Goal: Check status: Check status

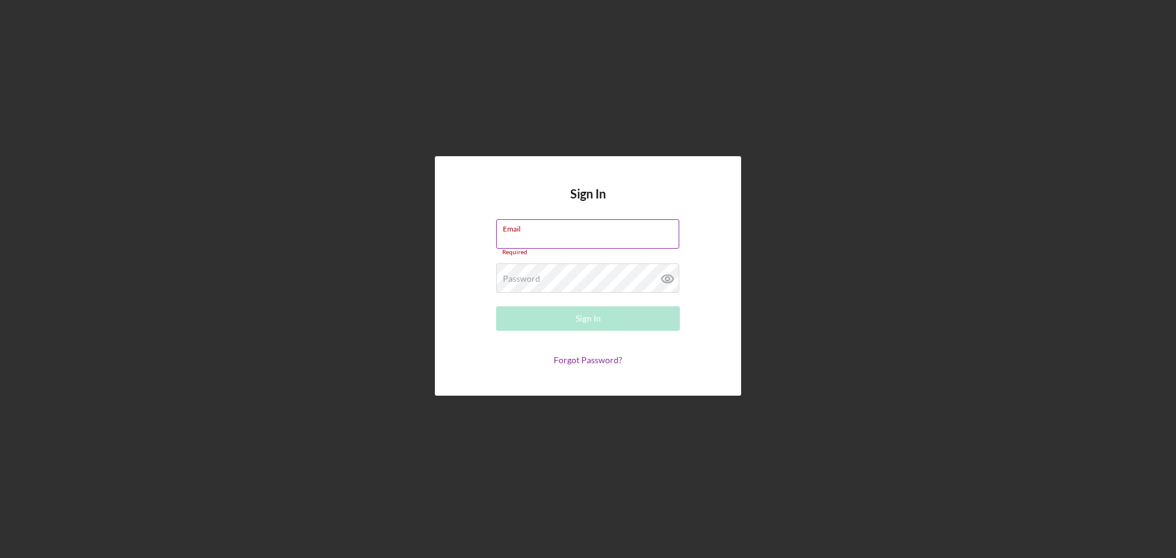
drag, startPoint x: 521, startPoint y: 234, endPoint x: 531, endPoint y: 240, distance: 11.6
click at [521, 234] on div "Email Required" at bounding box center [588, 237] width 184 height 37
click at [576, 239] on input "Email" at bounding box center [587, 233] width 183 height 29
type input "[EMAIL_ADDRESS][DOMAIN_NAME]"
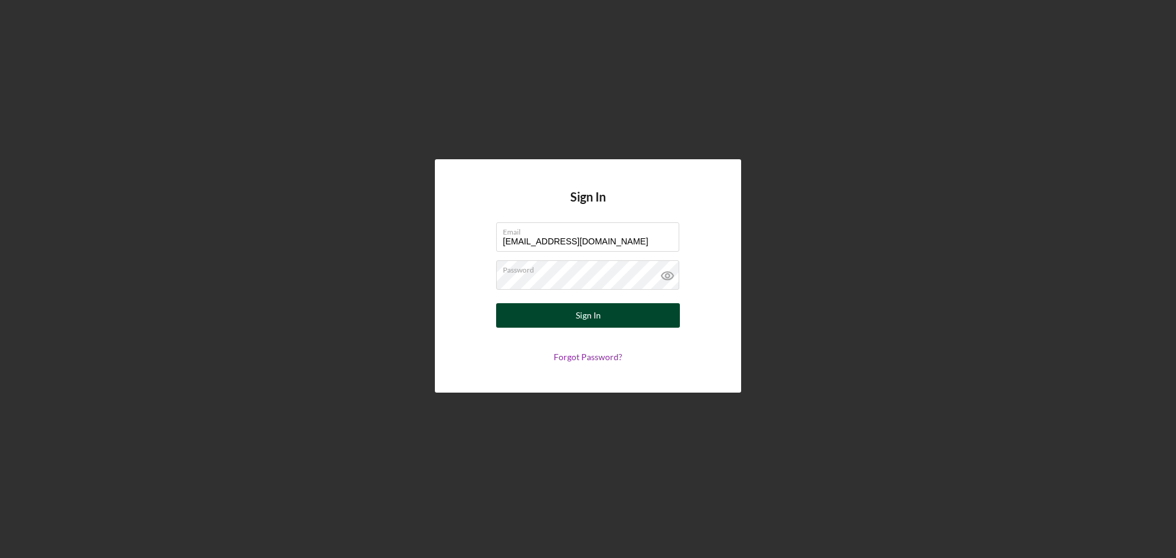
click at [616, 320] on button "Sign In" at bounding box center [588, 315] width 184 height 24
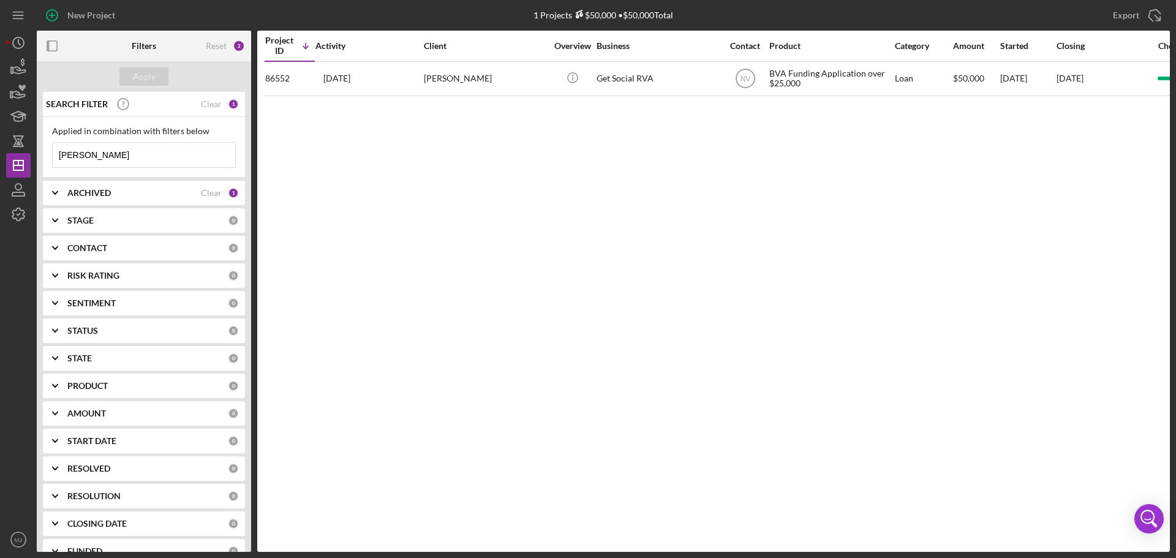
click at [139, 159] on input "[PERSON_NAME]" at bounding box center [144, 155] width 183 height 24
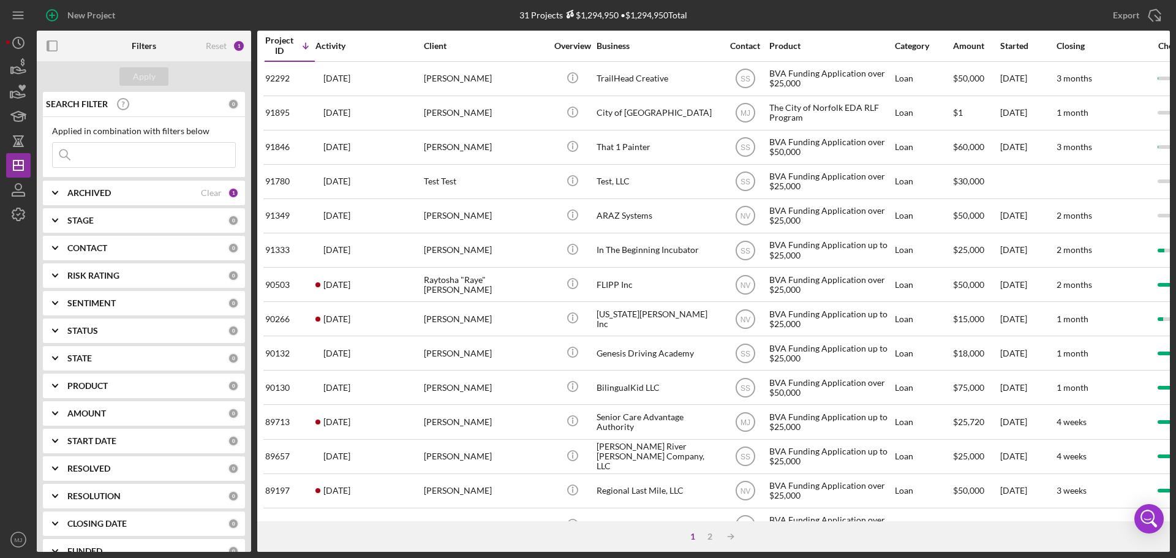
click at [213, 156] on input at bounding box center [144, 155] width 183 height 24
type input "pursue"
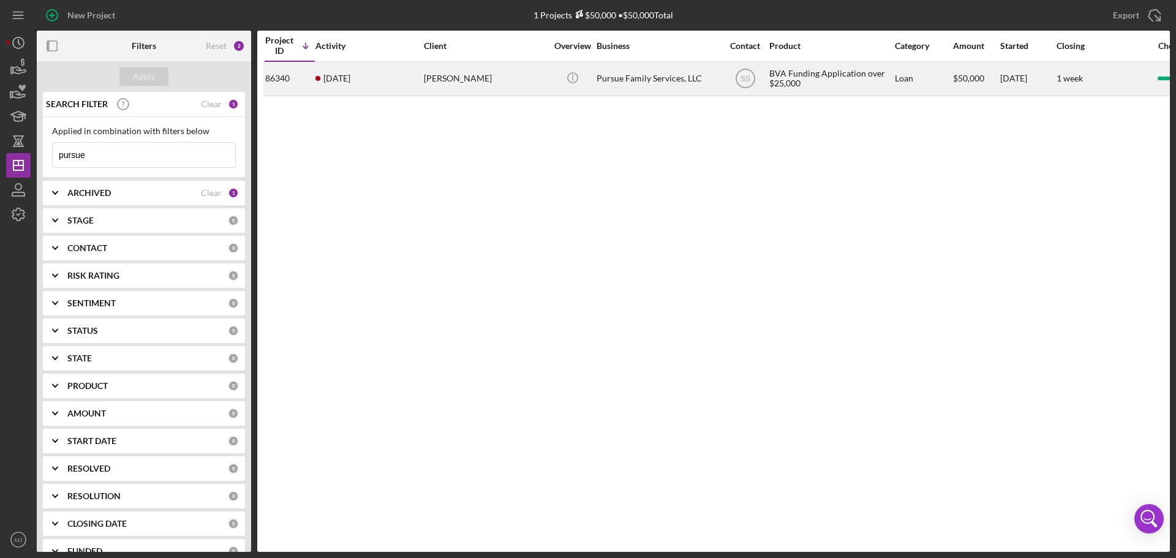
click at [456, 76] on div "[PERSON_NAME]" at bounding box center [485, 78] width 122 height 32
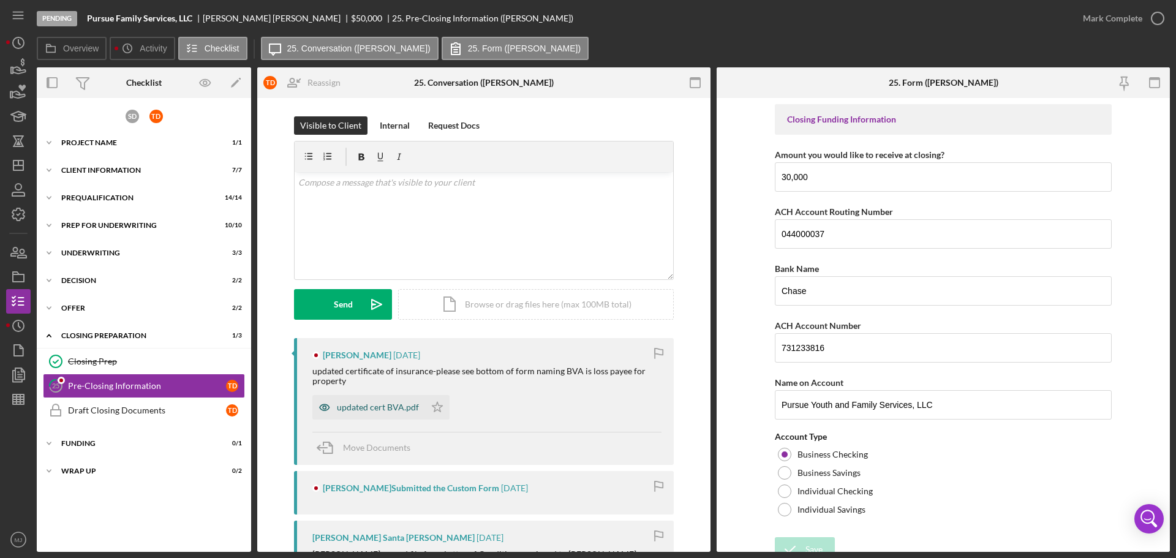
click at [383, 405] on div "updated cert BVA.pdf" at bounding box center [378, 407] width 82 height 10
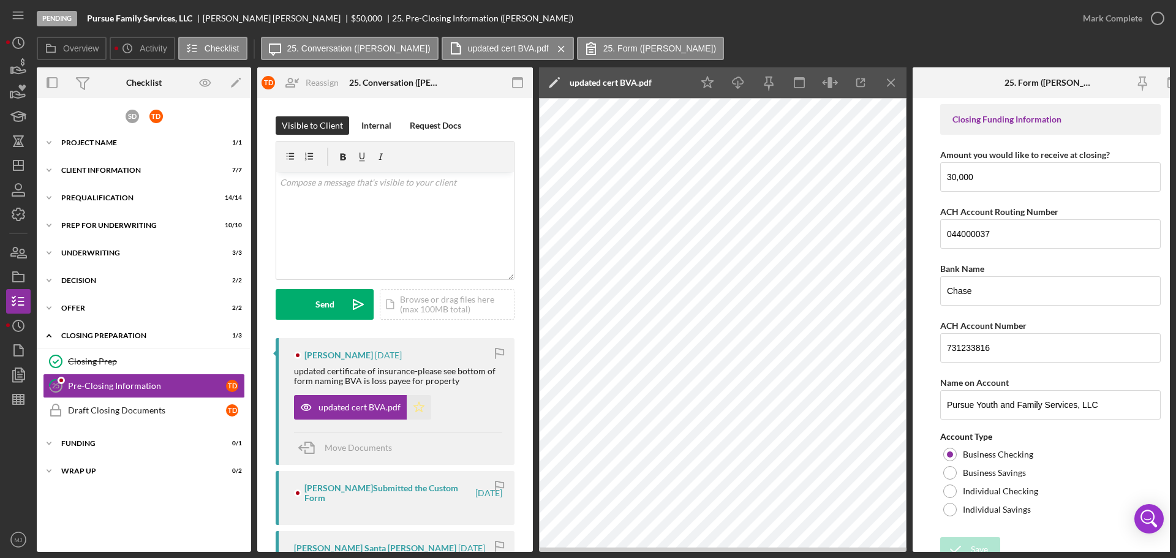
click at [418, 408] on icon "Icon/Star" at bounding box center [419, 407] width 24 height 24
click at [563, 83] on icon "Icon/Edit" at bounding box center [554, 82] width 31 height 31
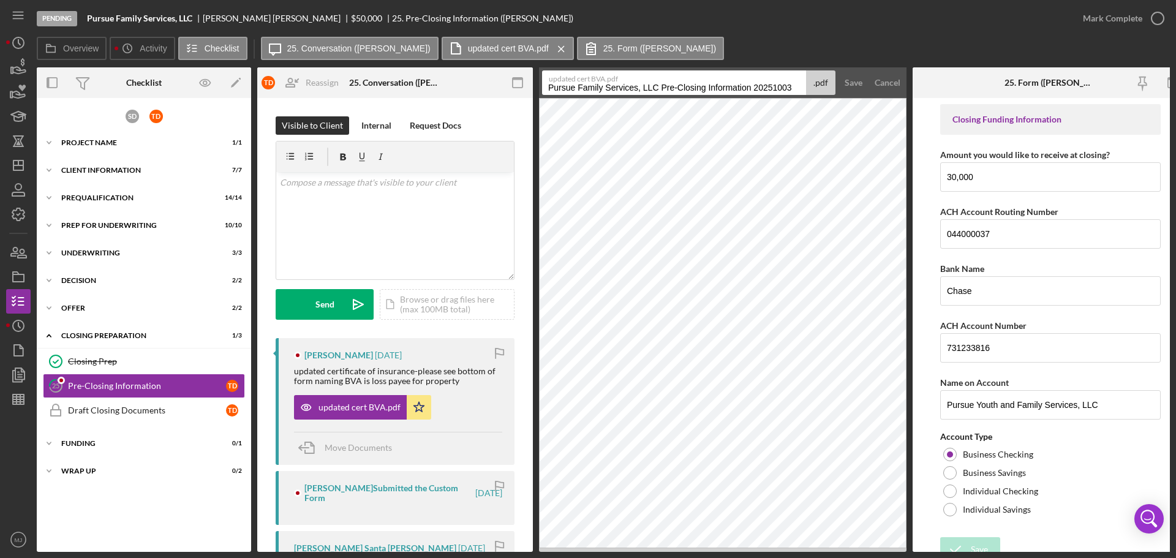
click at [587, 86] on input "Pursue Family Services, LLC Pre-Closing Information 20251003" at bounding box center [674, 82] width 264 height 24
type input "COI GL & BP - Pursue Family Services - [DATE]"
click at [848, 78] on div "Save" at bounding box center [854, 82] width 18 height 24
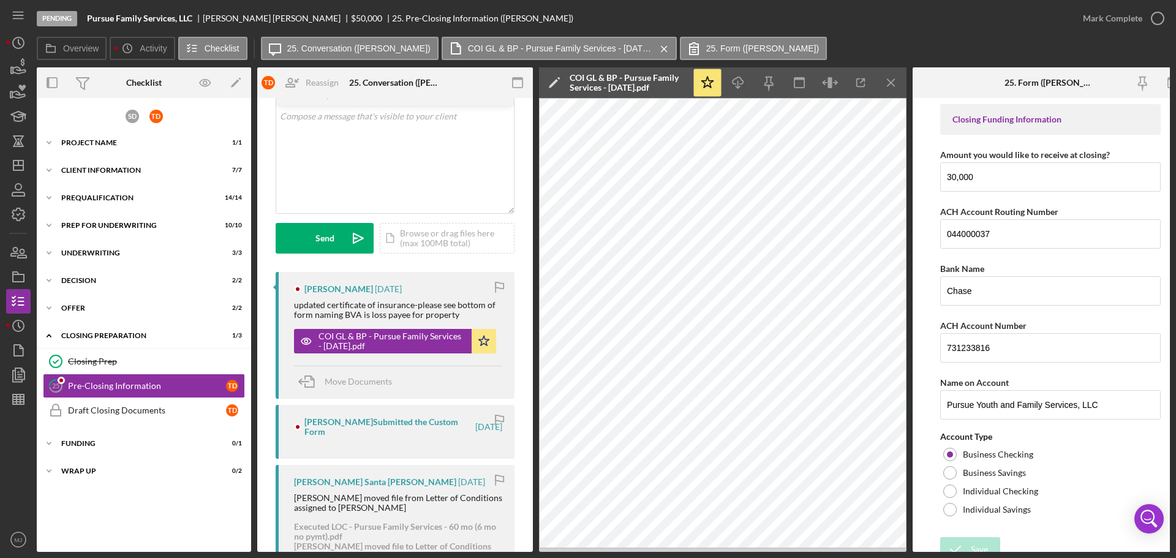
scroll to position [61, 0]
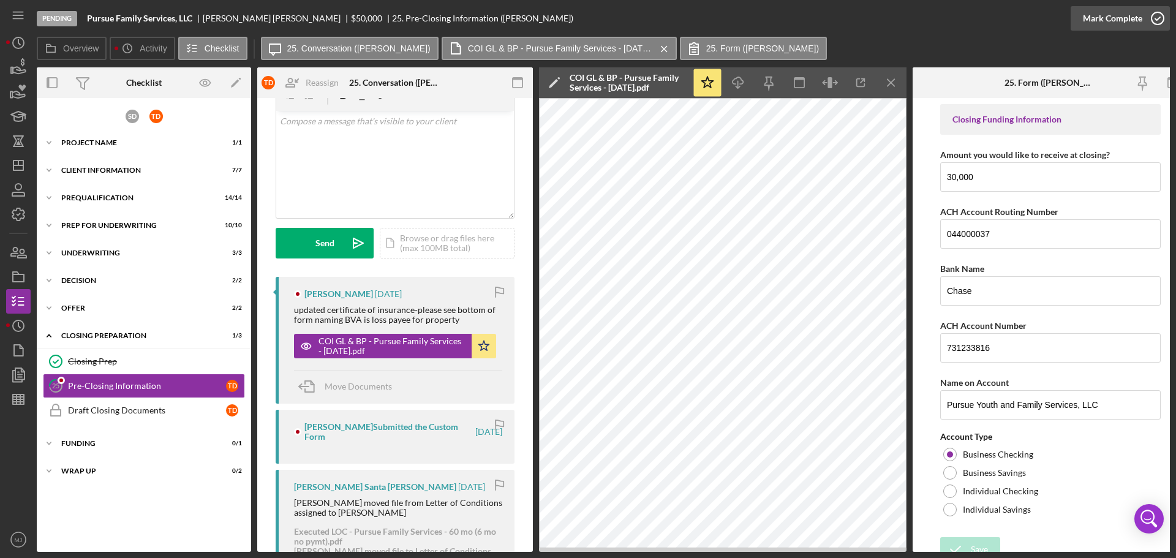
click at [1138, 17] on div "Mark Complete" at bounding box center [1112, 18] width 59 height 24
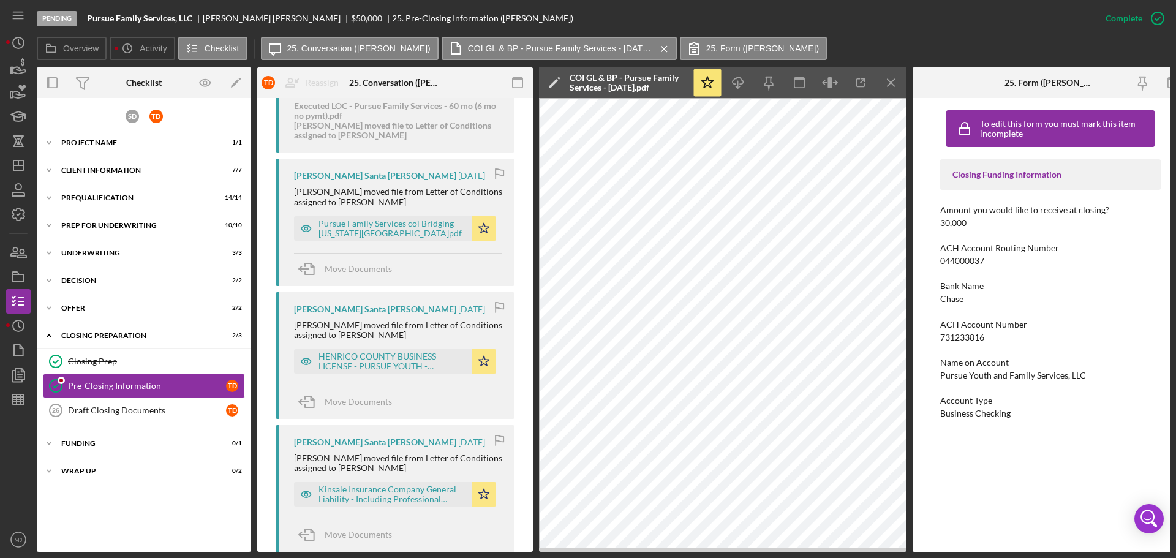
scroll to position [733, 0]
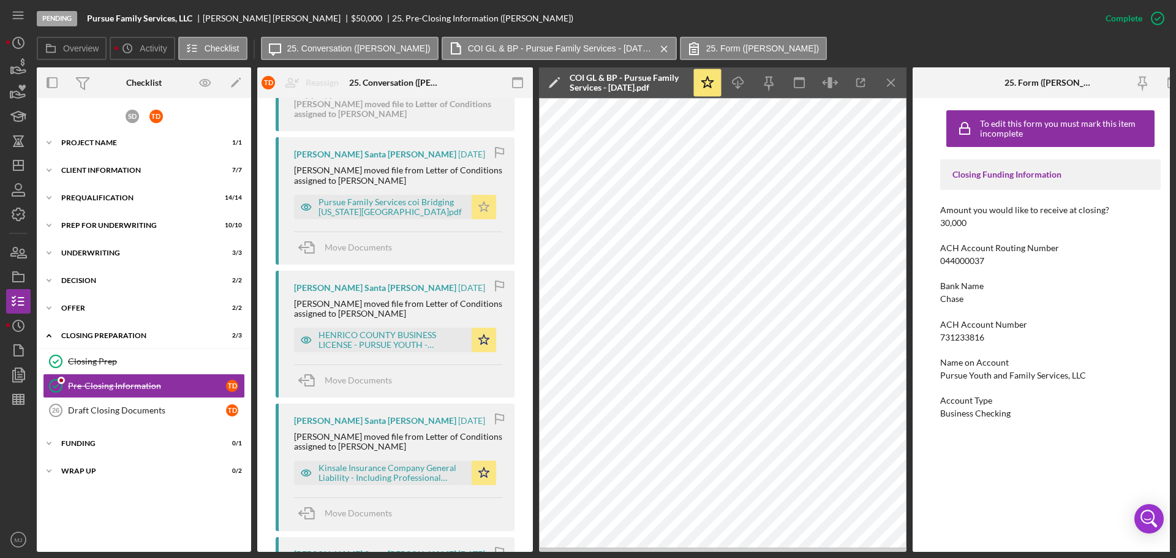
click at [480, 202] on polygon "button" at bounding box center [484, 207] width 10 height 10
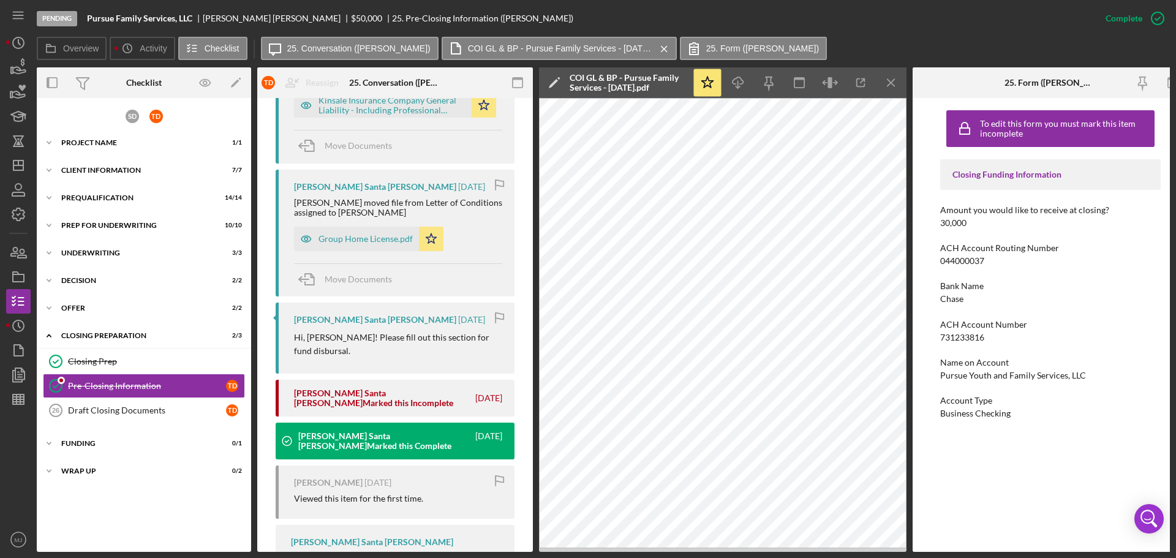
scroll to position [794, 0]
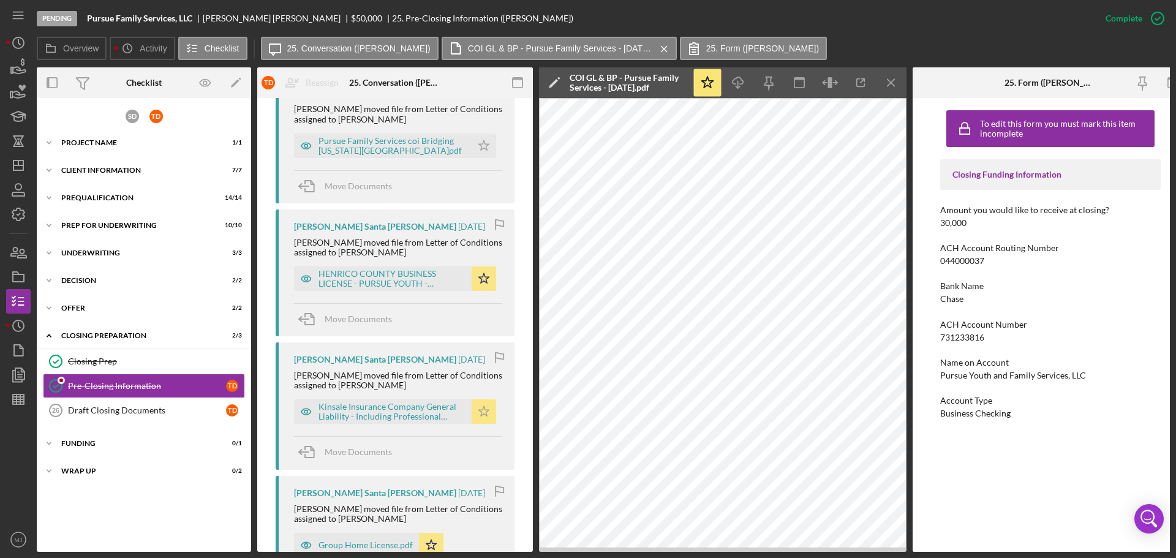
click at [475, 403] on icon "Icon/Star" at bounding box center [484, 411] width 24 height 24
click at [368, 138] on div "Pursue Family Services coi Bridging [US_STATE][GEOGRAPHIC_DATA]pdf" at bounding box center [391, 146] width 147 height 20
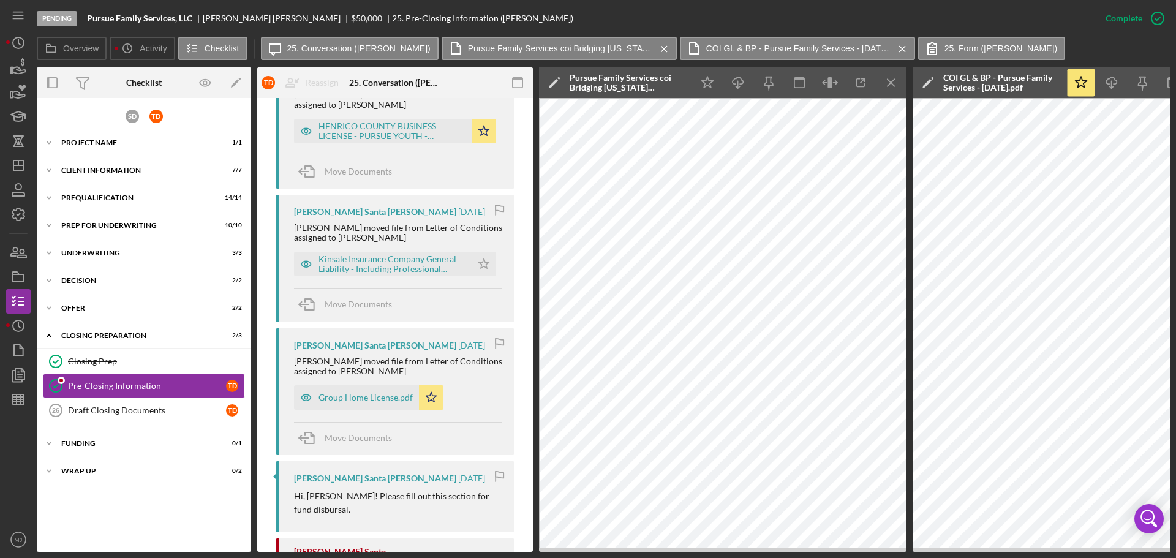
scroll to position [922, 0]
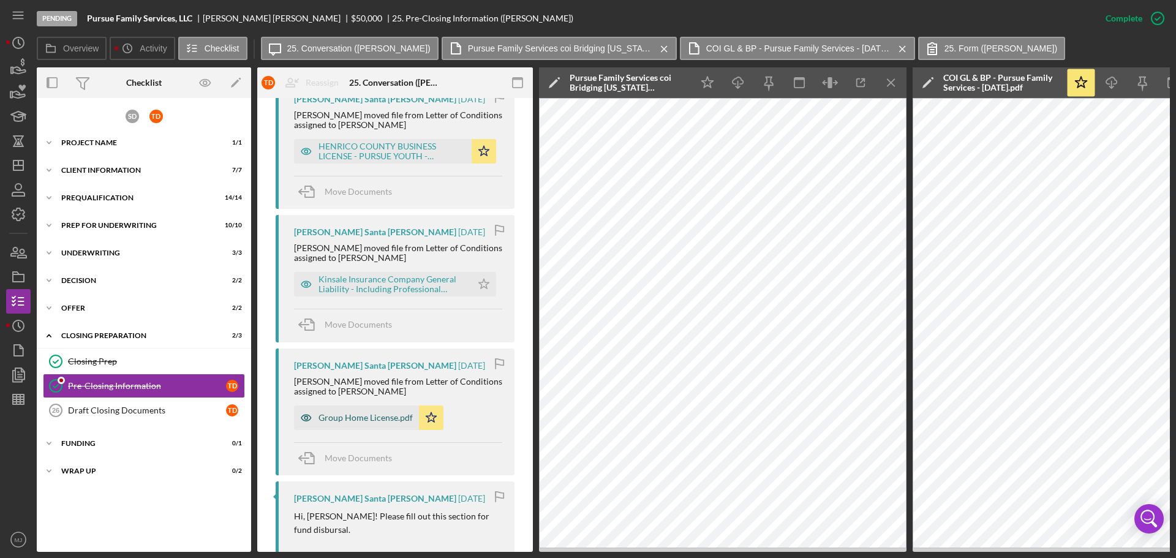
click at [357, 413] on div "Group Home License.pdf" at bounding box center [365, 418] width 94 height 10
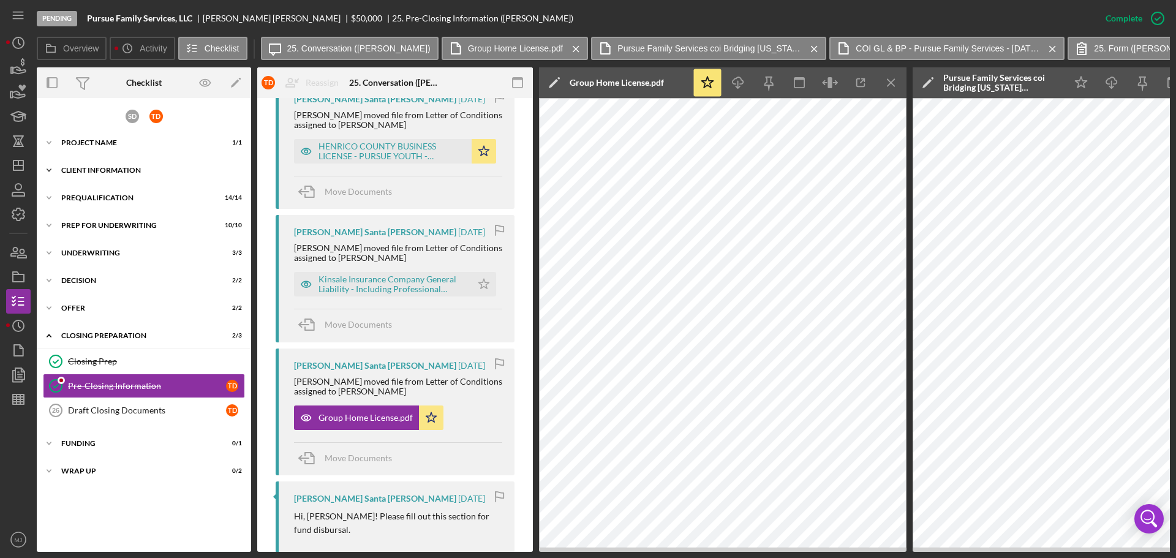
click at [117, 168] on div "Client Information" at bounding box center [148, 170] width 175 height 7
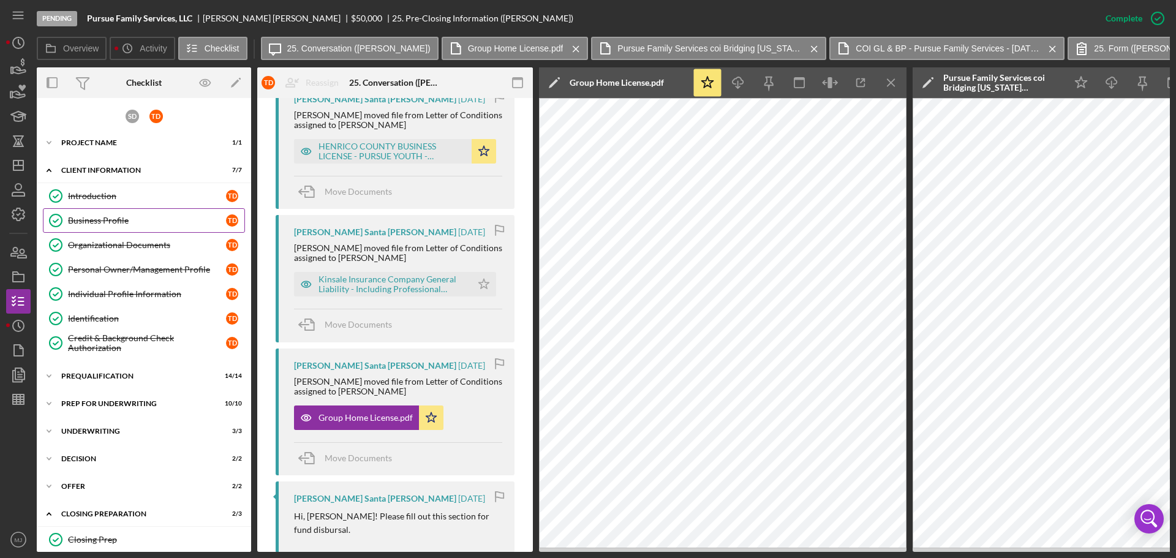
click at [103, 222] on div "Business Profile" at bounding box center [147, 221] width 158 height 10
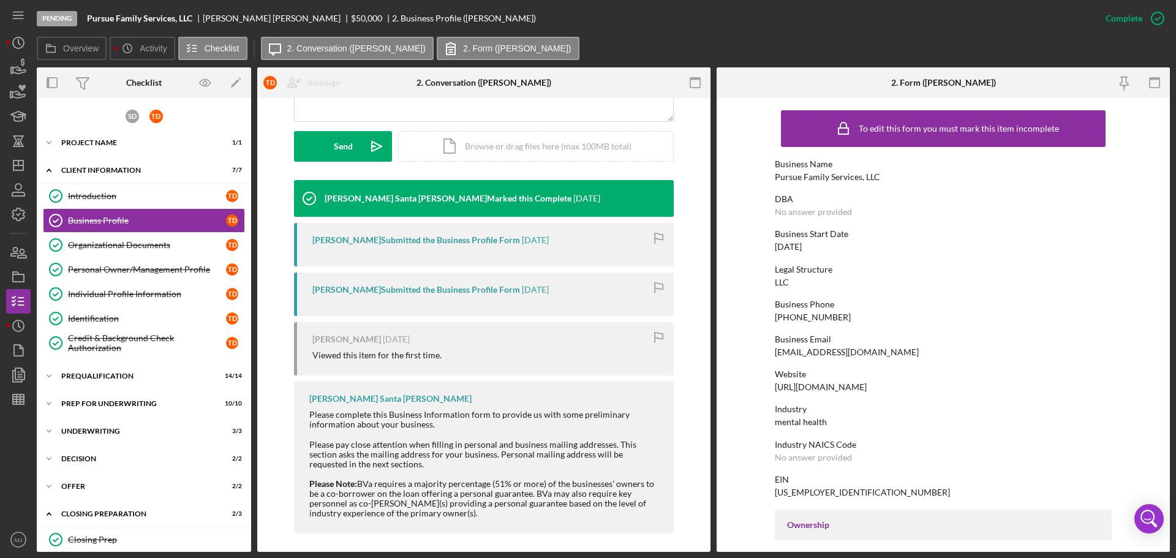
scroll to position [333, 0]
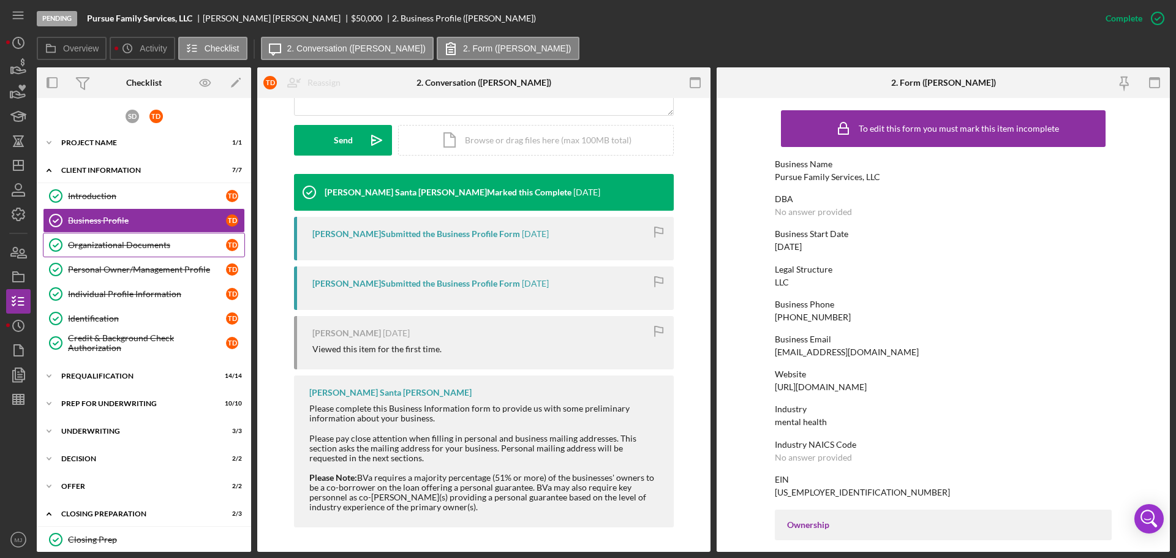
click at [96, 241] on div "Organizational Documents" at bounding box center [147, 245] width 158 height 10
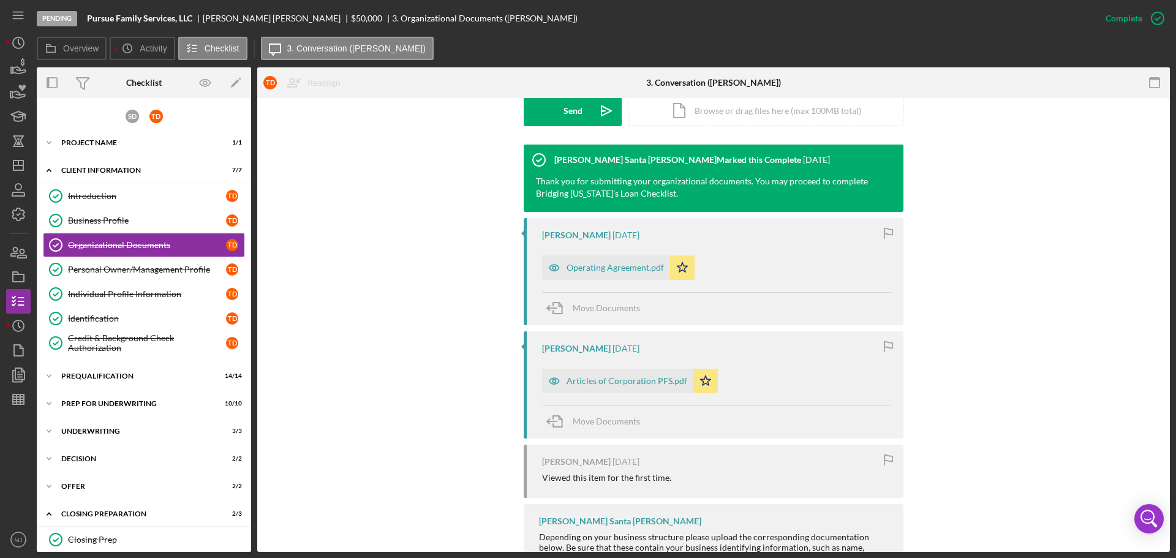
scroll to position [367, 0]
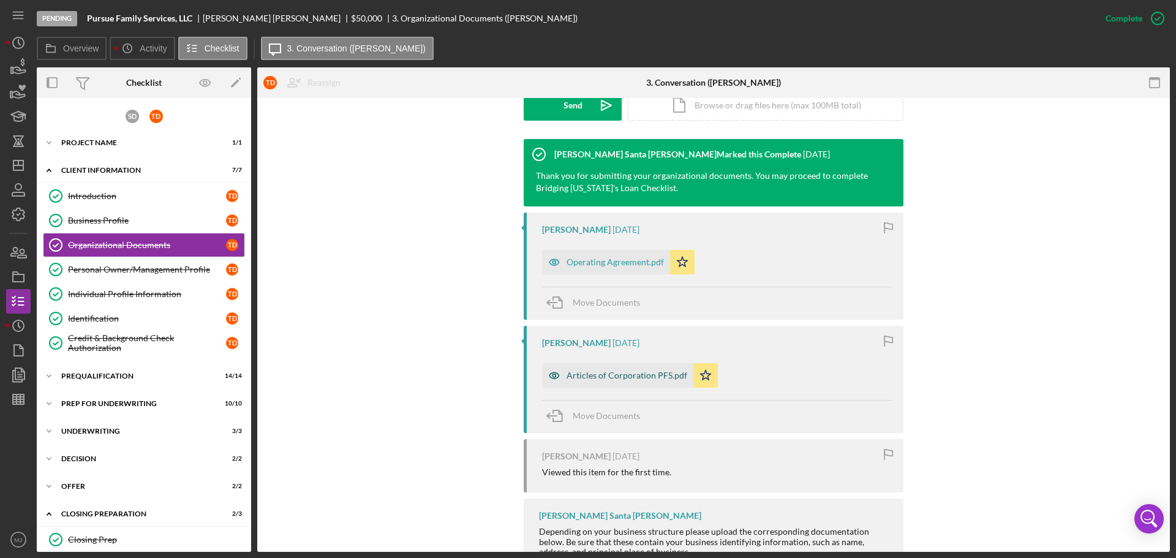
click at [600, 372] on div "Articles of Corporation PFS.pdf" at bounding box center [627, 376] width 121 height 10
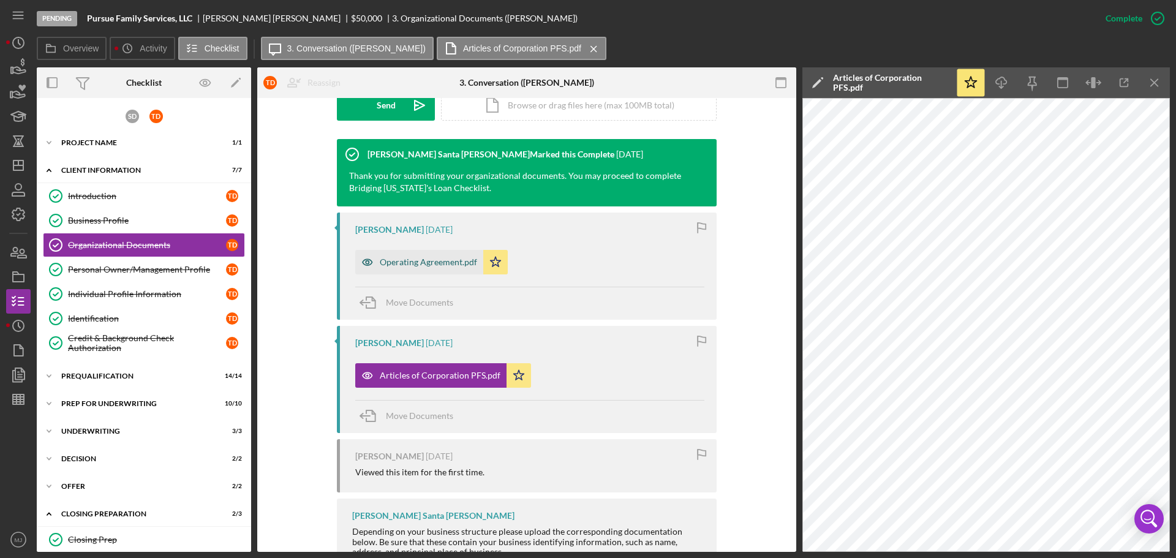
click at [434, 257] on div "Operating Agreement.pdf" at bounding box center [428, 262] width 97 height 10
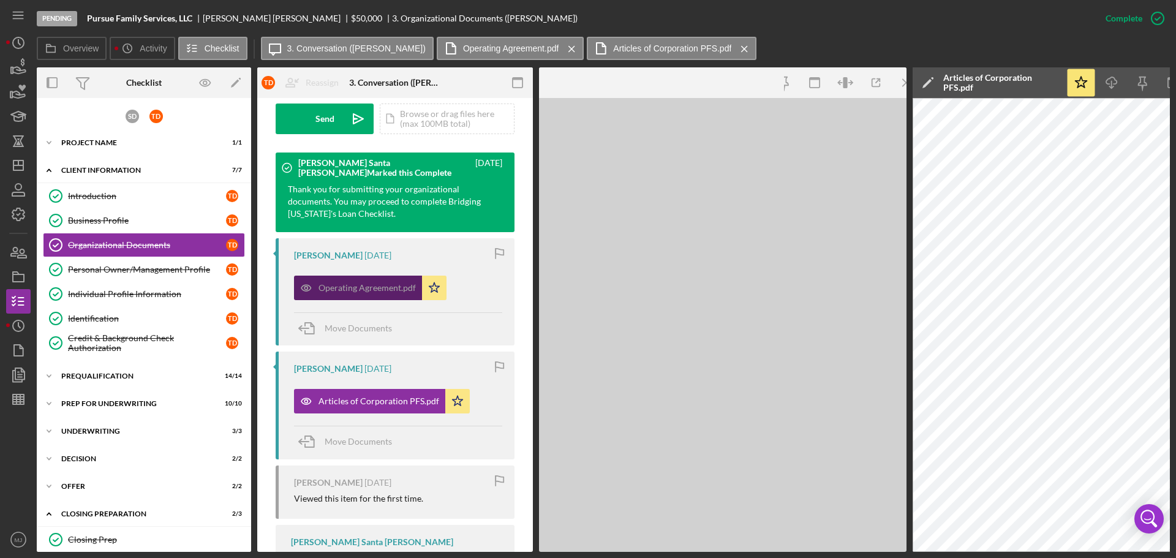
scroll to position [381, 0]
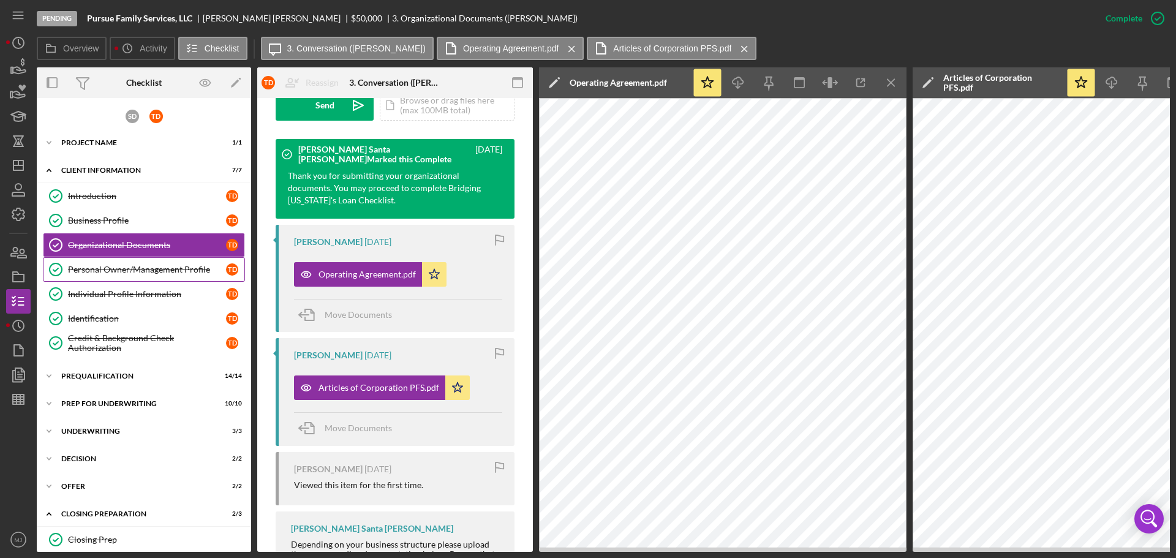
click at [135, 268] on div "Personal Owner/Management Profile" at bounding box center [147, 270] width 158 height 10
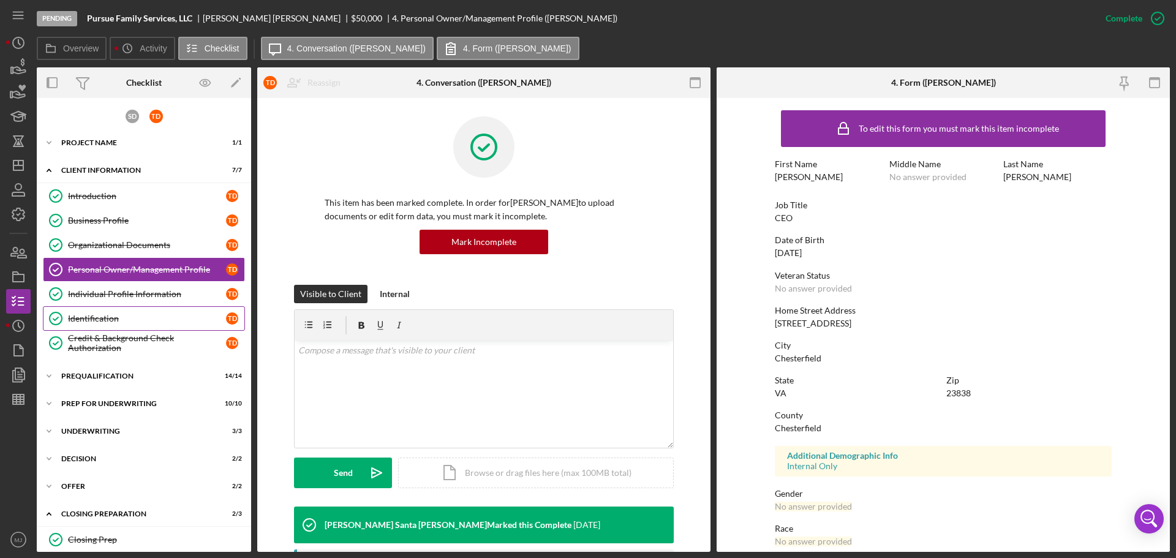
click at [132, 317] on div "Identification" at bounding box center [147, 319] width 158 height 10
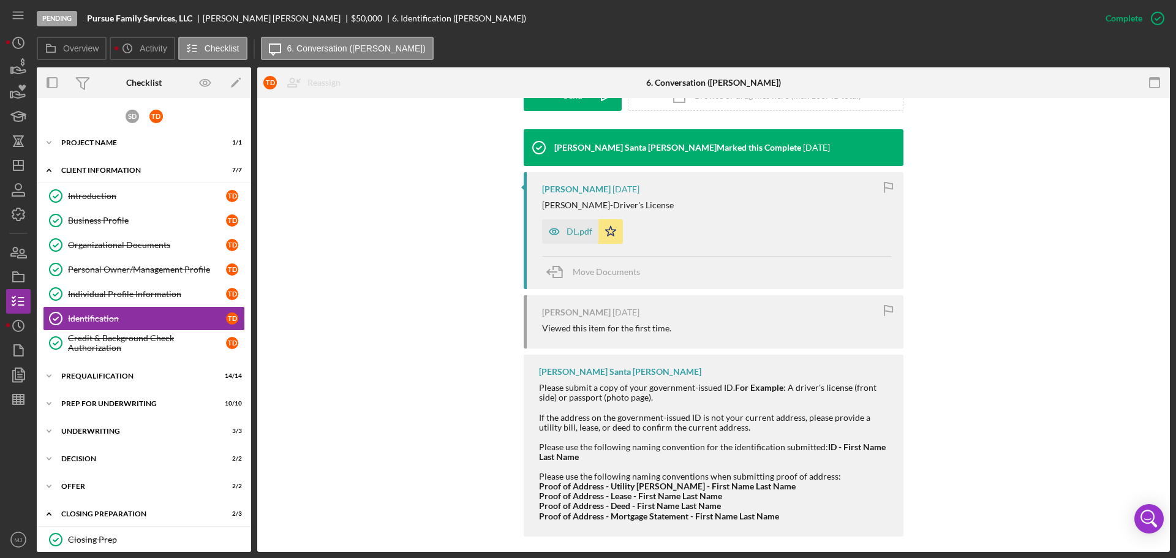
scroll to position [386, 0]
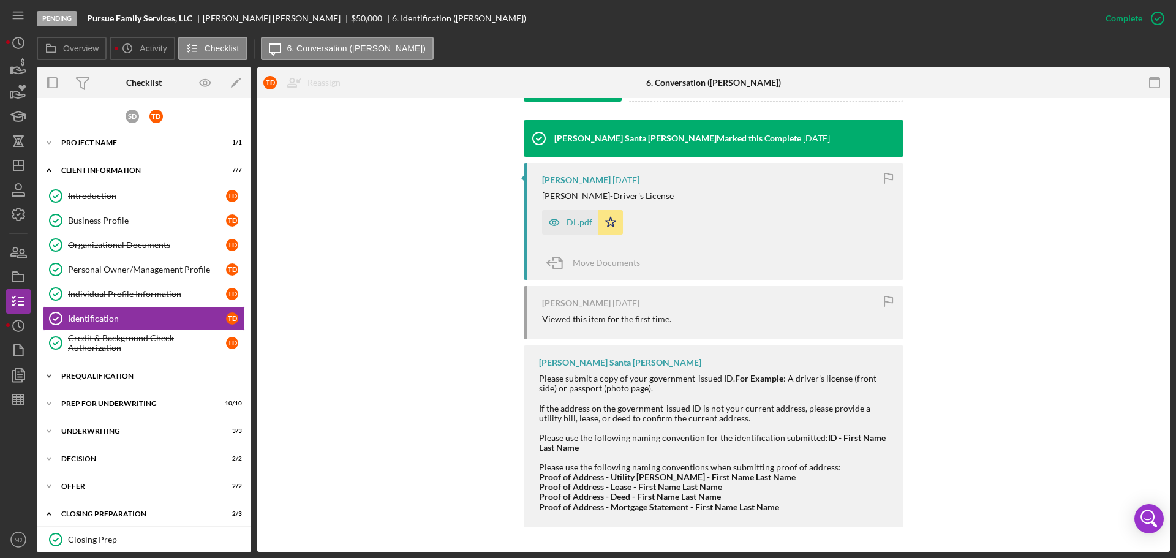
click at [123, 379] on div "Prequalification" at bounding box center [148, 375] width 175 height 7
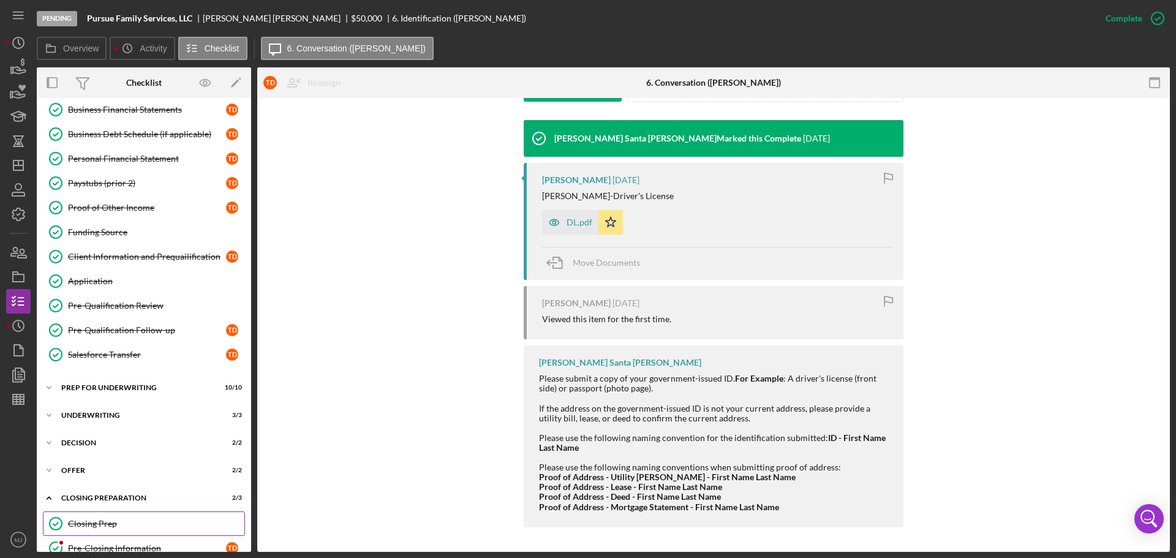
scroll to position [466, 0]
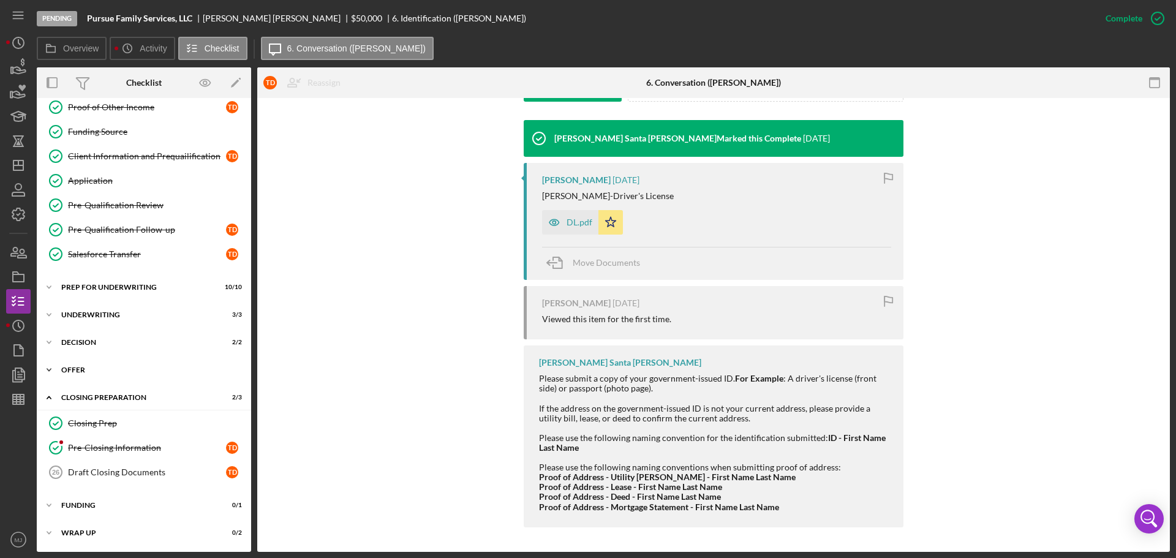
click at [77, 364] on div "Icon/Expander Offer 2 / 2" at bounding box center [144, 370] width 214 height 24
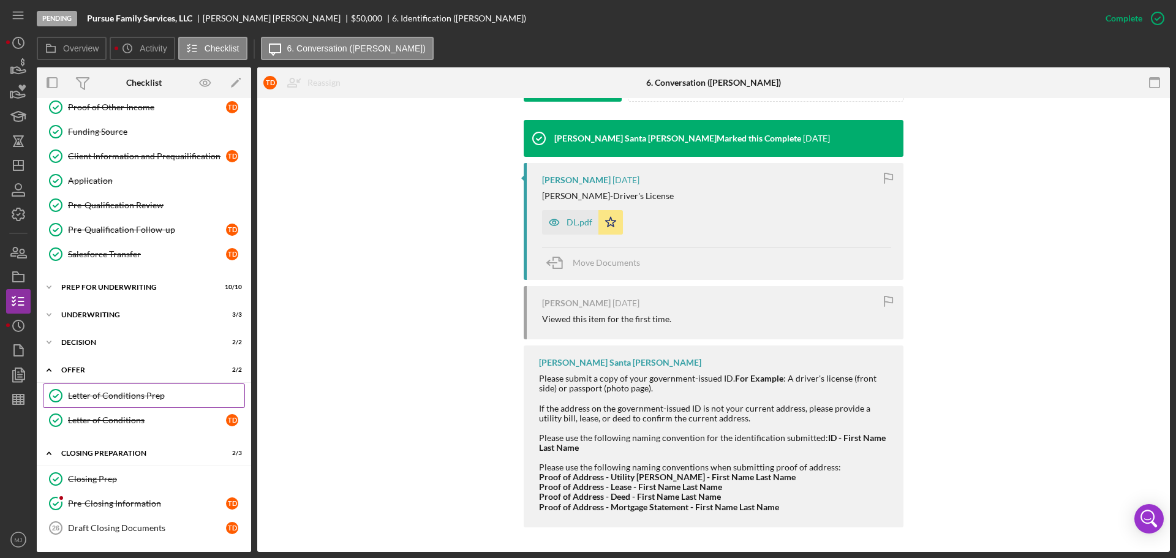
click at [91, 404] on link "Letter of Conditions Prep Letter of Conditions Prep" at bounding box center [144, 395] width 202 height 24
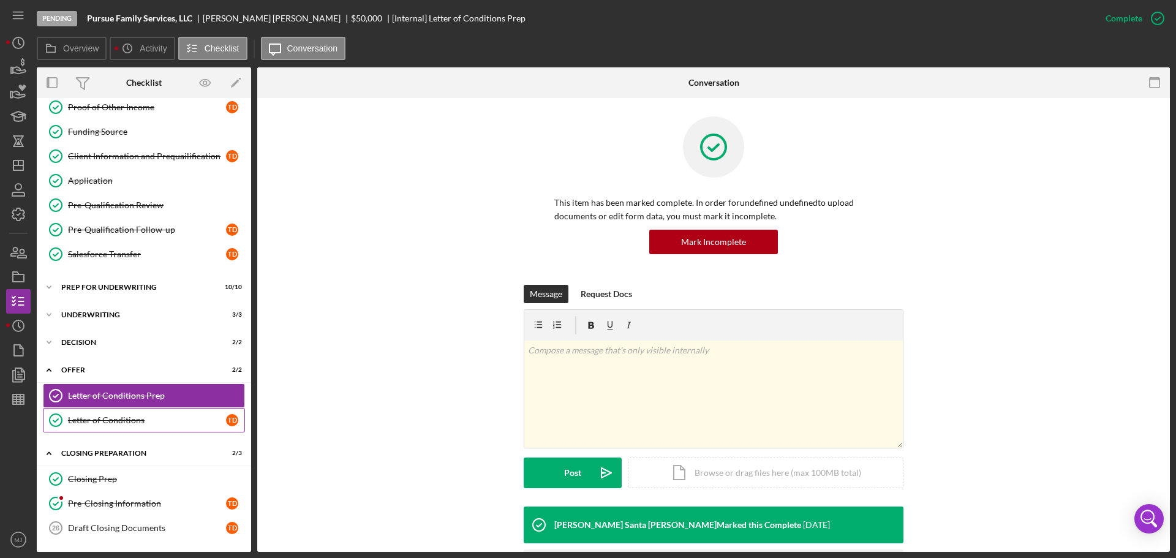
click at [104, 421] on div "Letter of Conditions" at bounding box center [147, 420] width 158 height 10
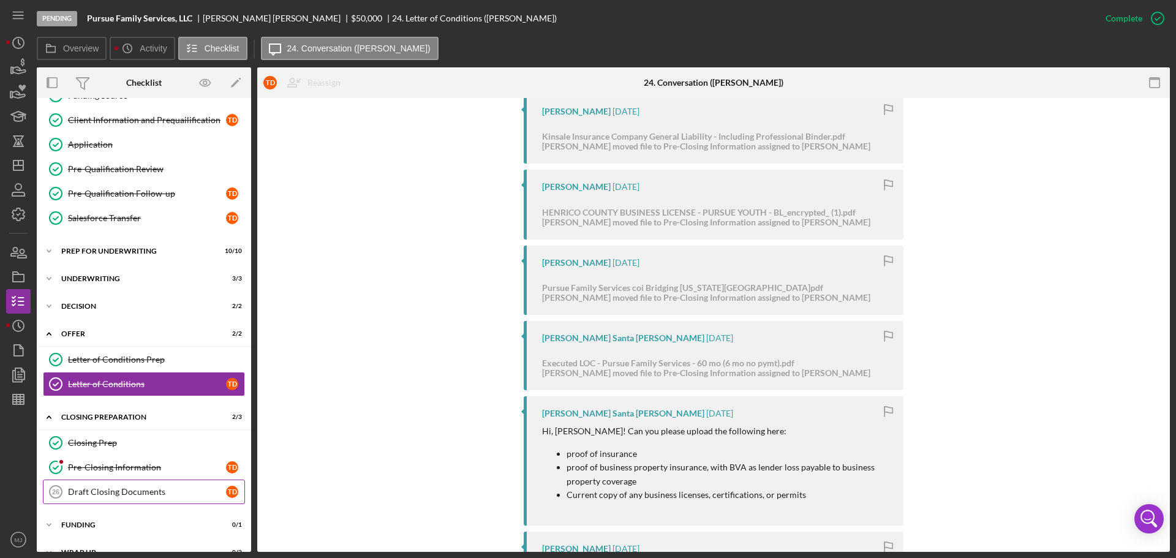
scroll to position [522, 0]
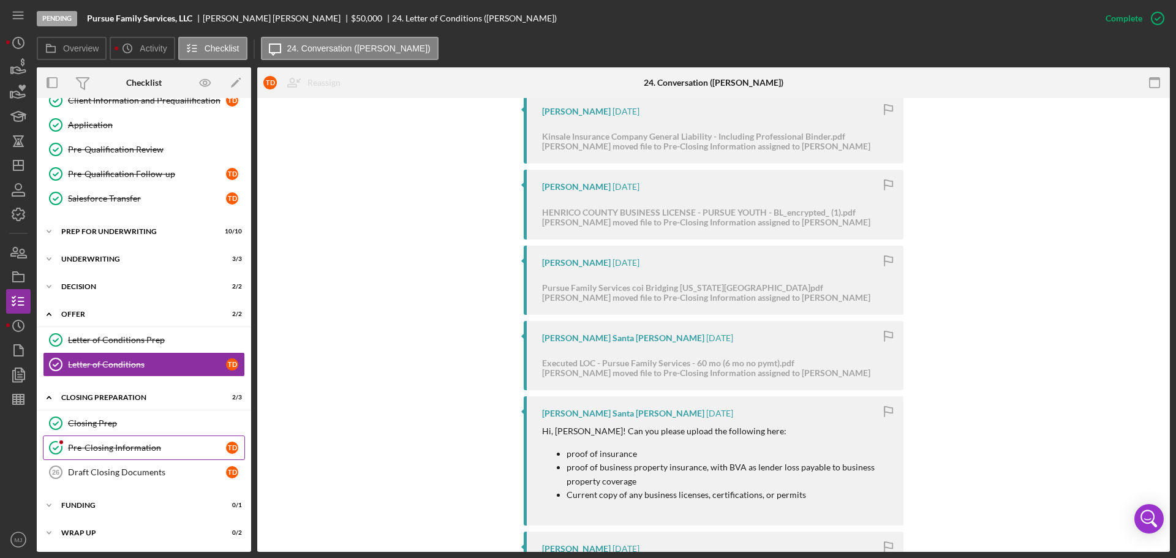
click at [124, 445] on div "Pre-Closing Information" at bounding box center [147, 448] width 158 height 10
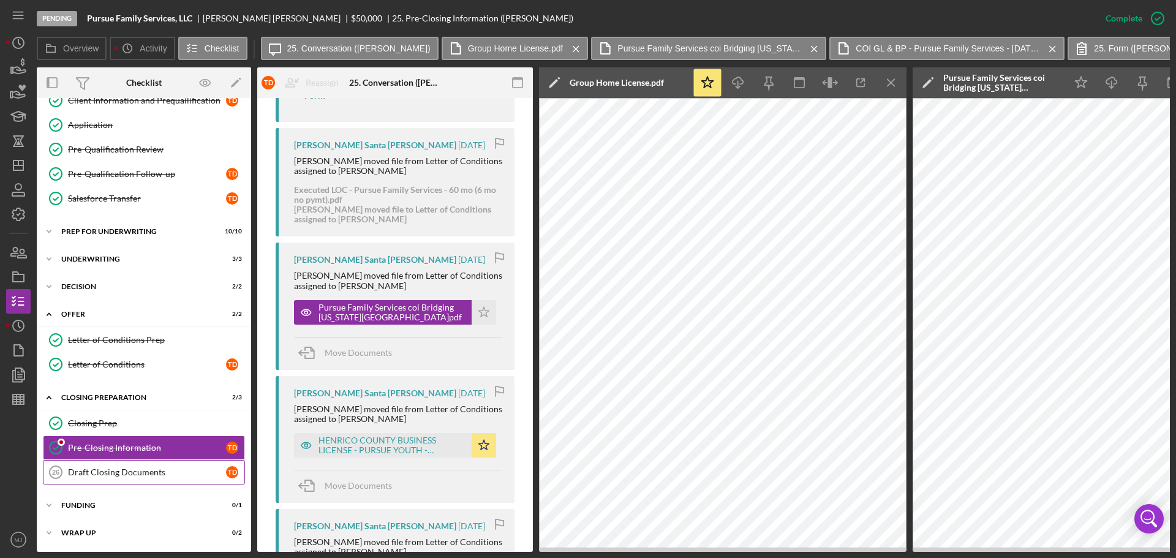
scroll to position [616, 0]
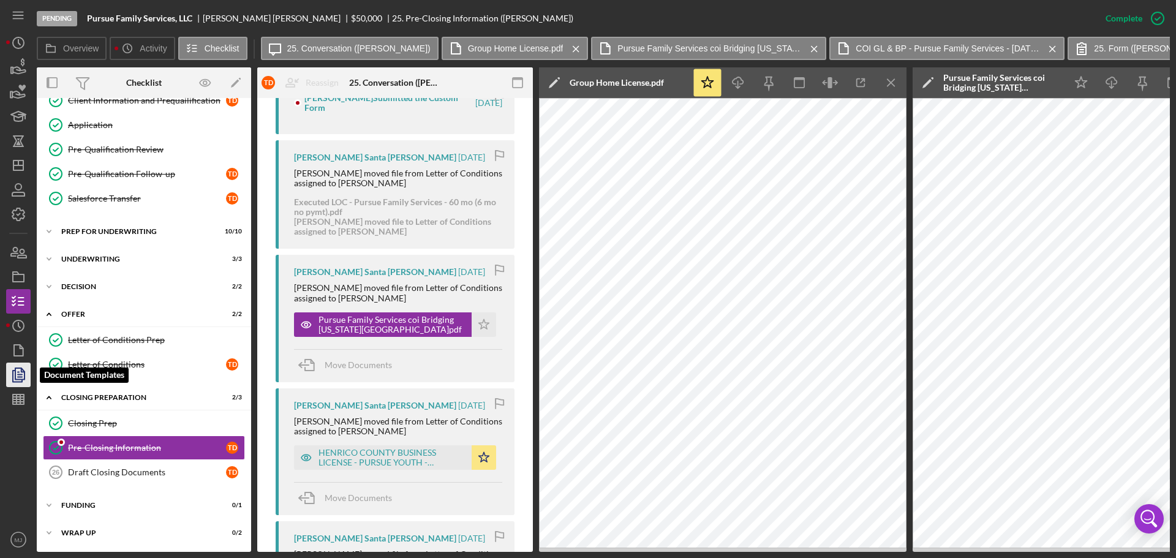
click at [13, 373] on polyline "button" at bounding box center [17, 376] width 9 height 11
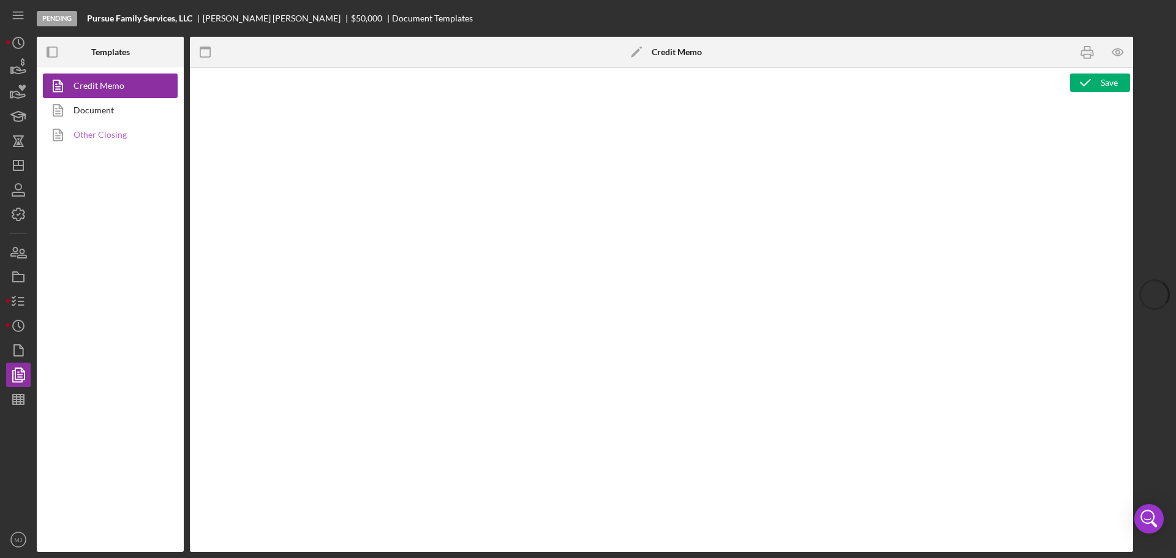
type textarea "<p><span style="text-decoration: underline;"><strong>BVA Final Recommendation</…"
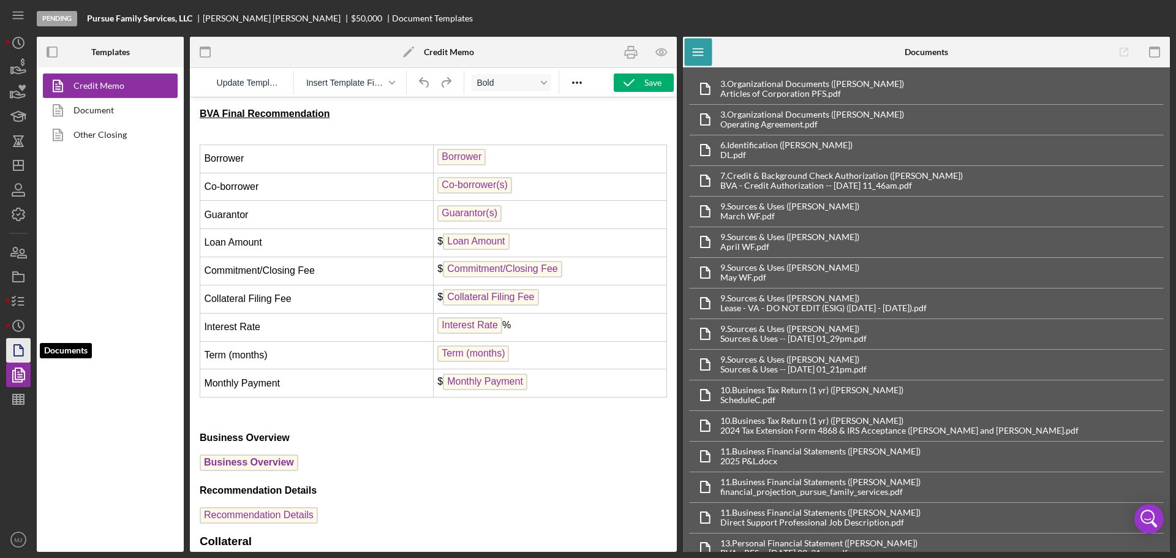
click at [12, 350] on icon "button" at bounding box center [18, 350] width 31 height 31
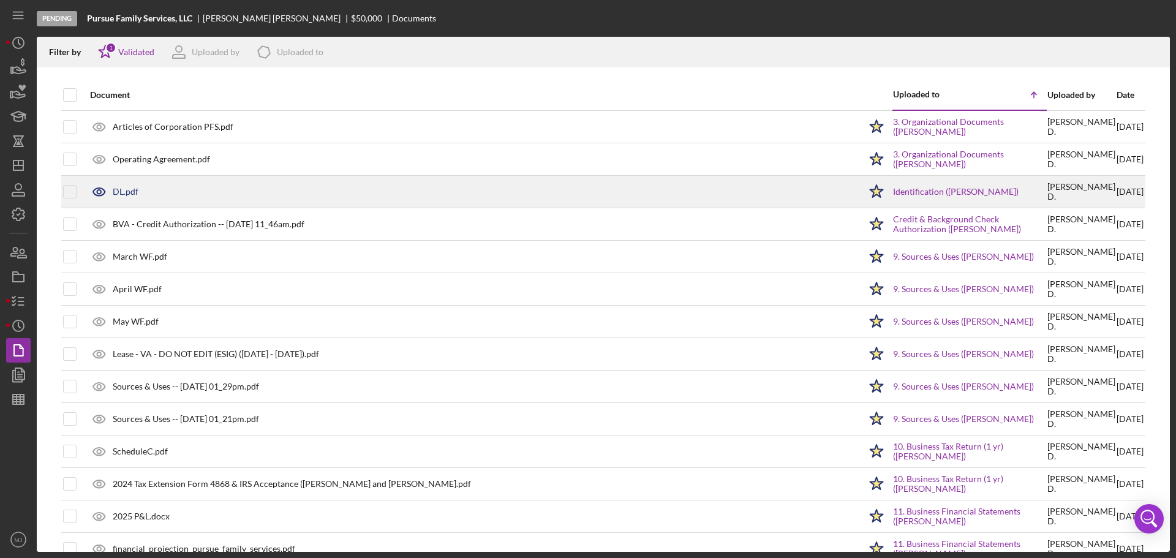
click at [128, 190] on div "DL.pdf" at bounding box center [126, 192] width 26 height 10
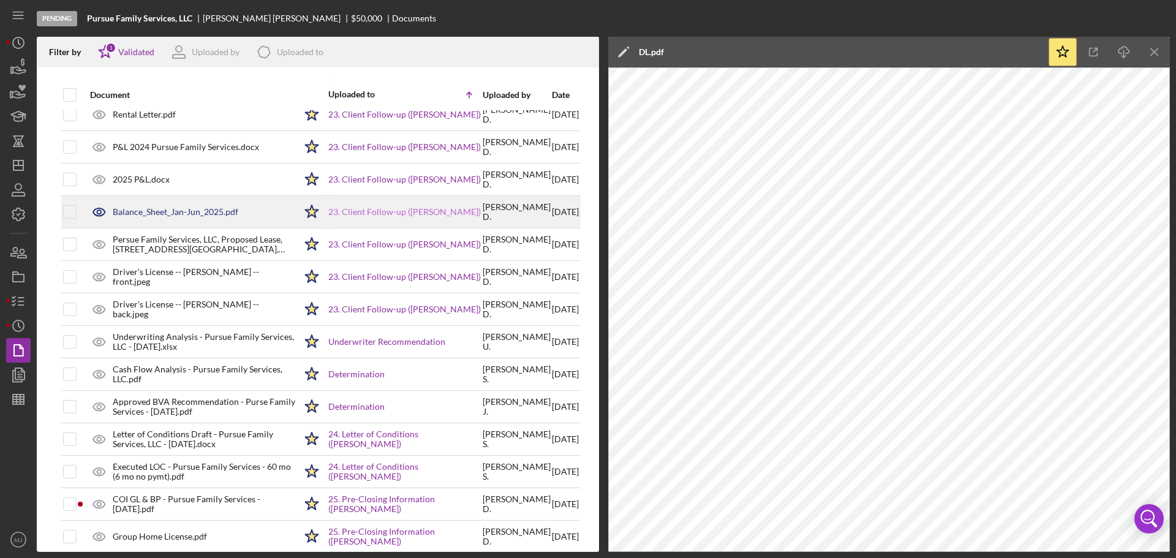
scroll to position [1347, 0]
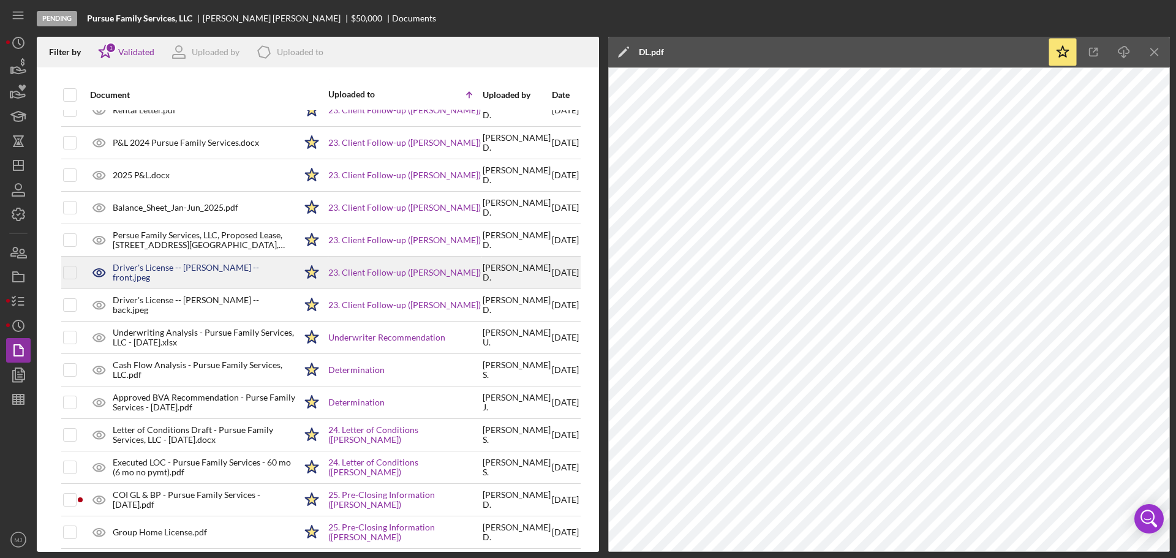
click at [180, 276] on div "Driver's License -- [PERSON_NAME] -- front.jpeg" at bounding box center [204, 273] width 183 height 20
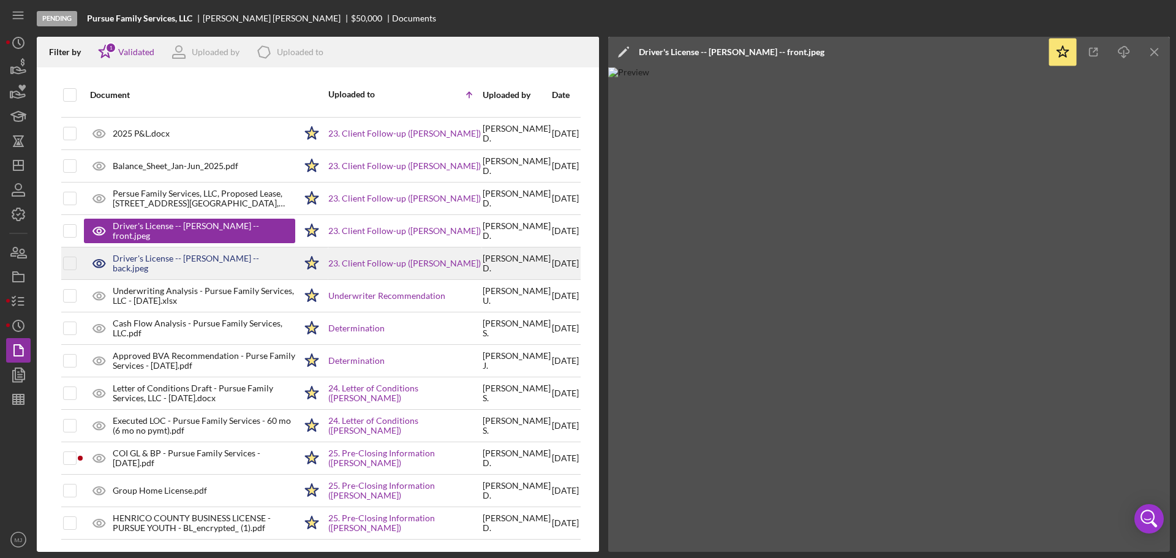
scroll to position [1398, 0]
drag, startPoint x: 181, startPoint y: 260, endPoint x: 139, endPoint y: 243, distance: 45.0
click at [139, 248] on div "Driver's License -- [PERSON_NAME] -- back.jpeg" at bounding box center [189, 263] width 211 height 31
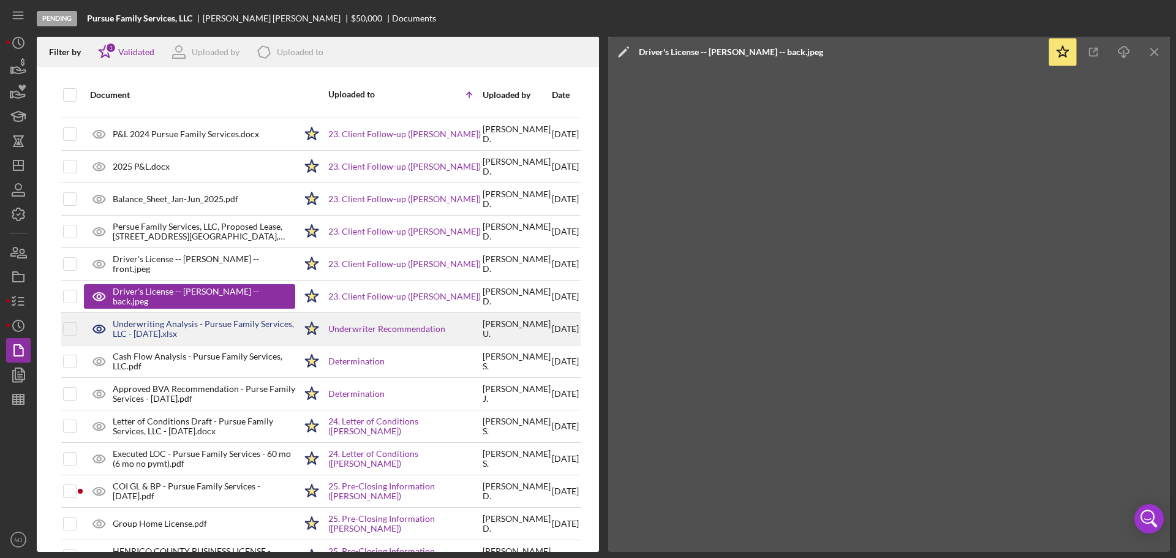
scroll to position [1092, 0]
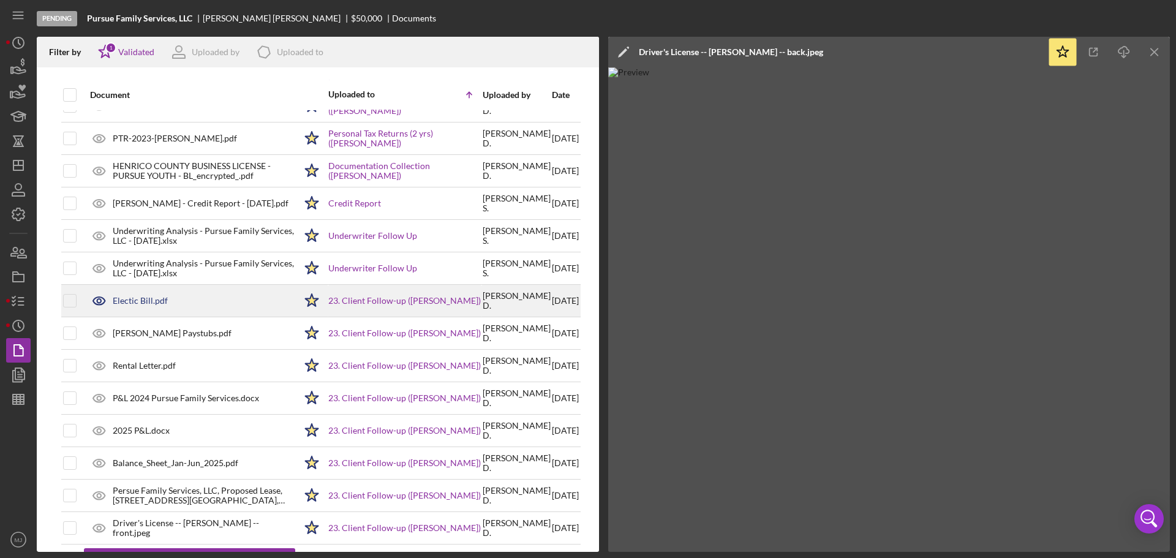
click at [175, 304] on div "Electic Bill.pdf" at bounding box center [189, 300] width 211 height 31
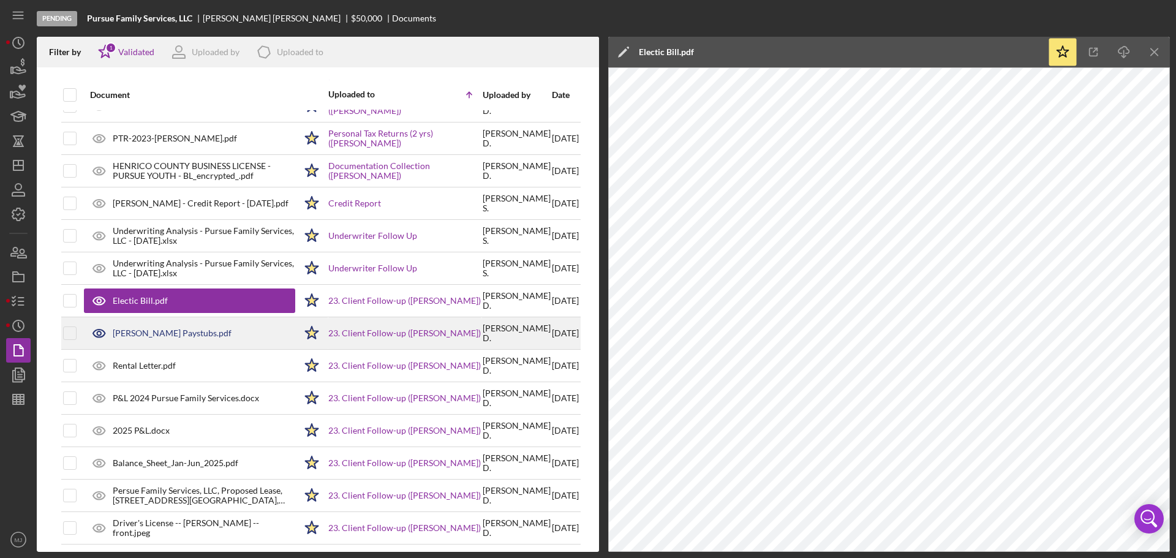
click at [198, 333] on div "[PERSON_NAME] Paystubs.pdf" at bounding box center [172, 333] width 119 height 10
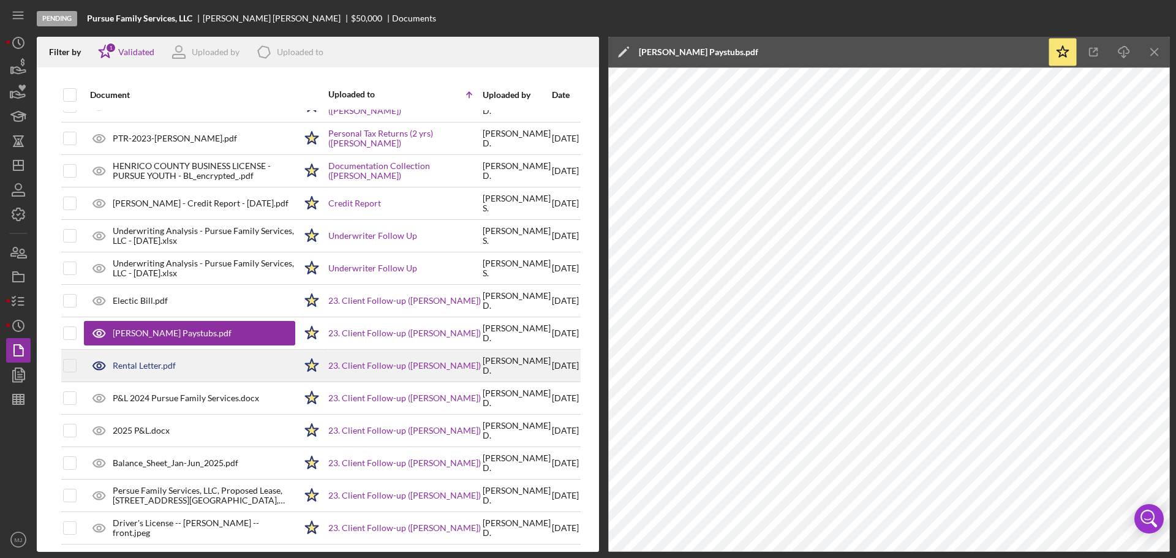
click at [124, 366] on div "Rental Letter.pdf" at bounding box center [144, 366] width 63 height 10
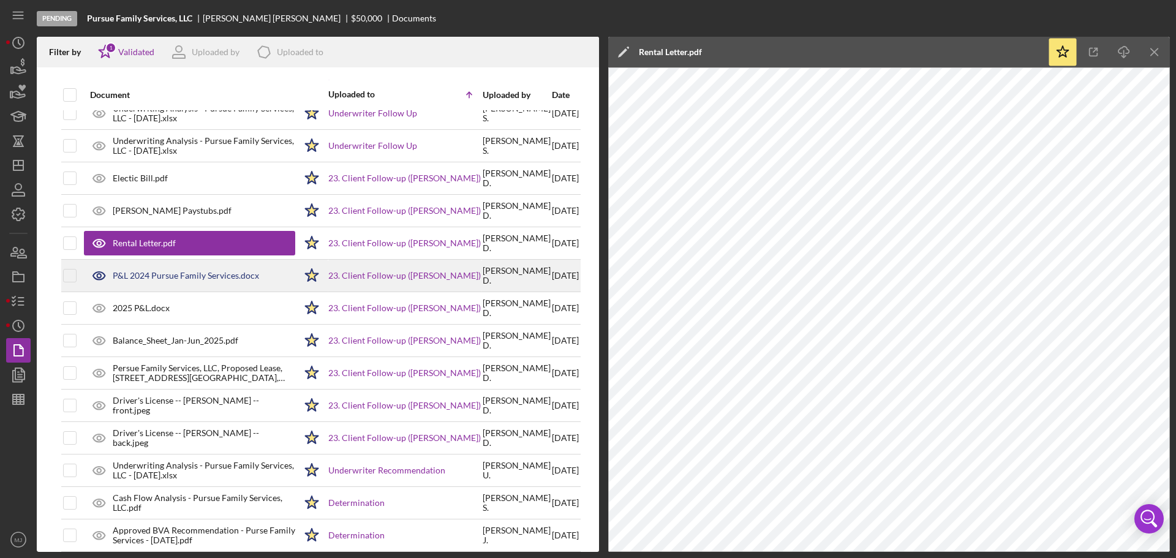
scroll to position [1276, 0]
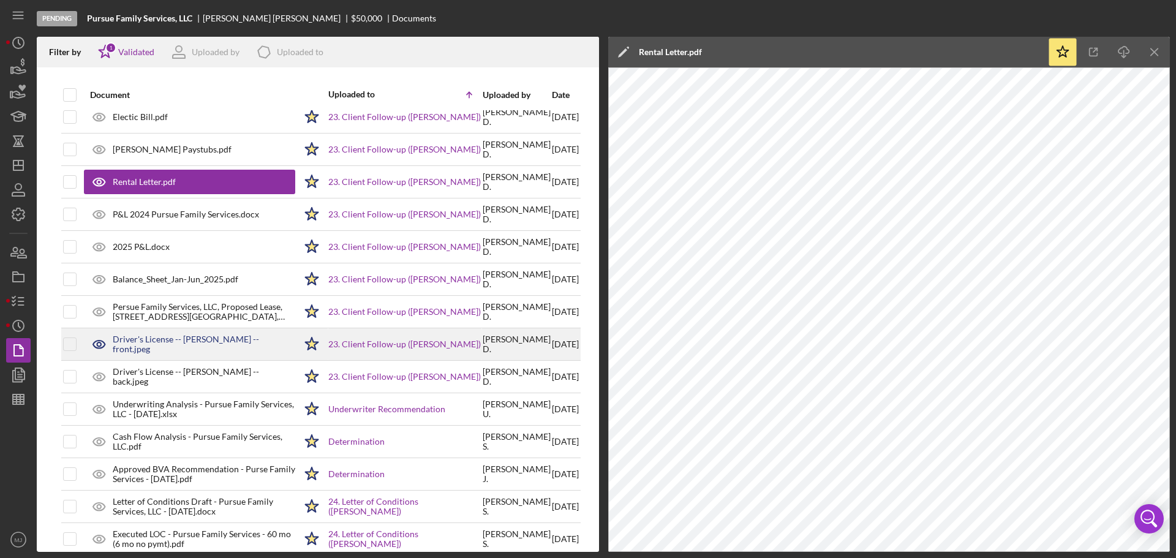
click at [162, 339] on div "Driver's License -- [PERSON_NAME] -- front.jpeg" at bounding box center [204, 344] width 183 height 20
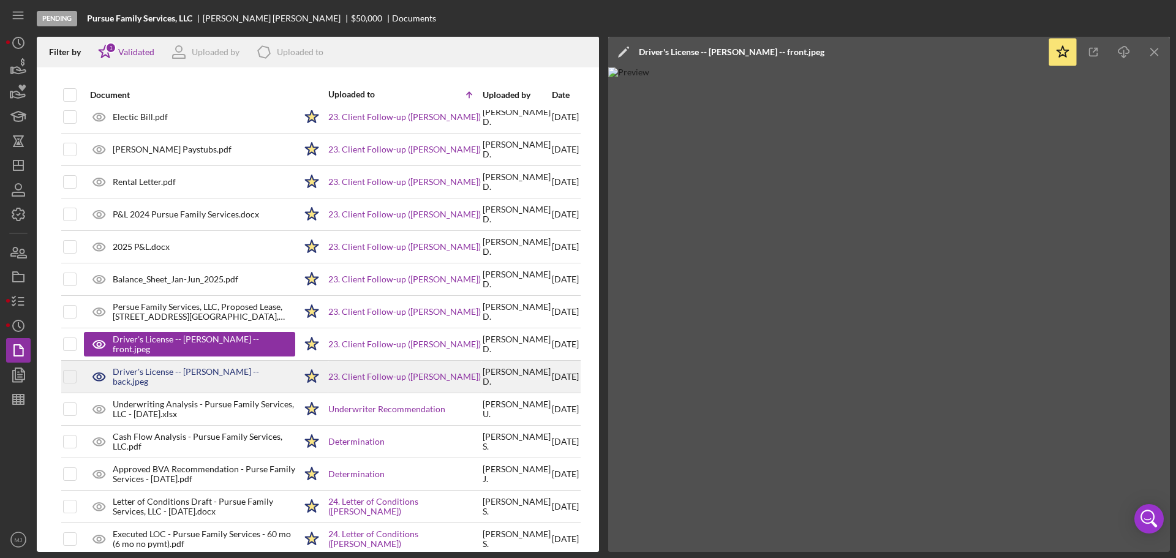
click at [172, 383] on div "Driver's License -- [PERSON_NAME] -- back.jpeg" at bounding box center [189, 376] width 211 height 31
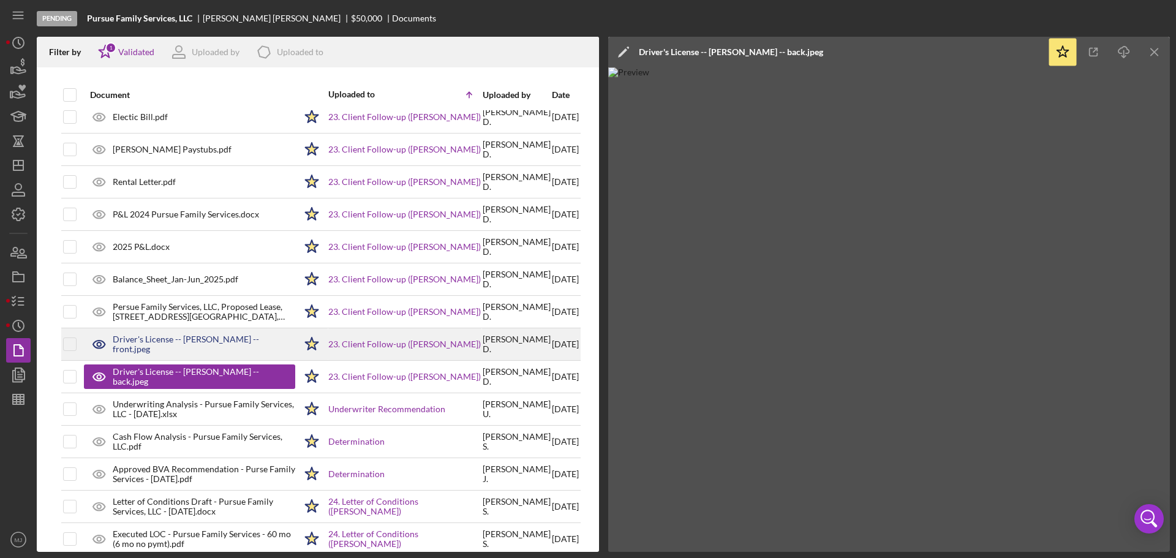
click at [160, 345] on div "Driver's License -- [PERSON_NAME] -- front.jpeg" at bounding box center [204, 344] width 183 height 20
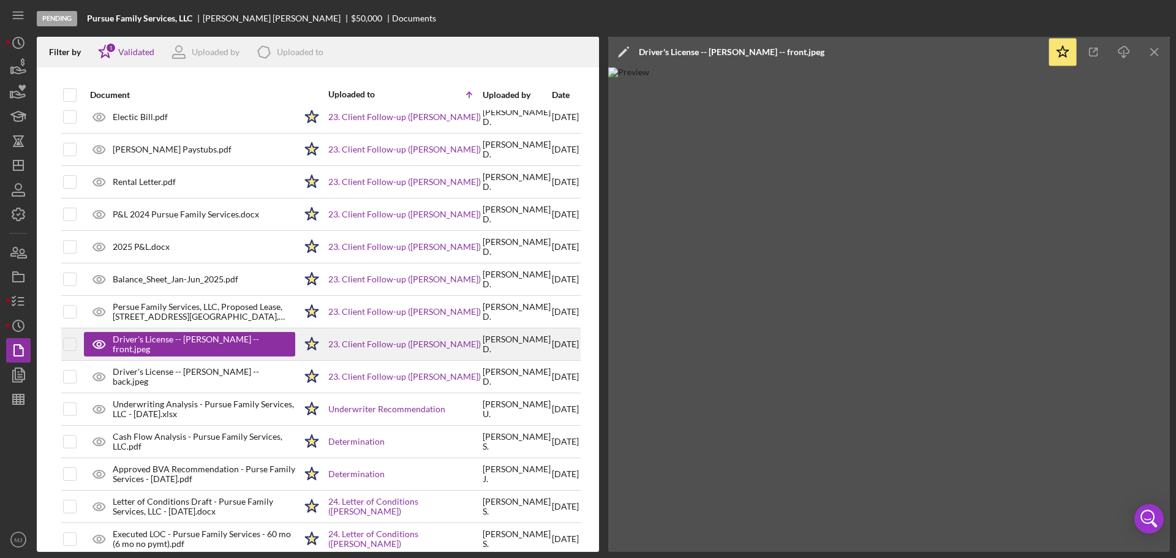
click at [160, 345] on div "Driver's License -- [PERSON_NAME] -- front.jpeg" at bounding box center [198, 344] width 170 height 20
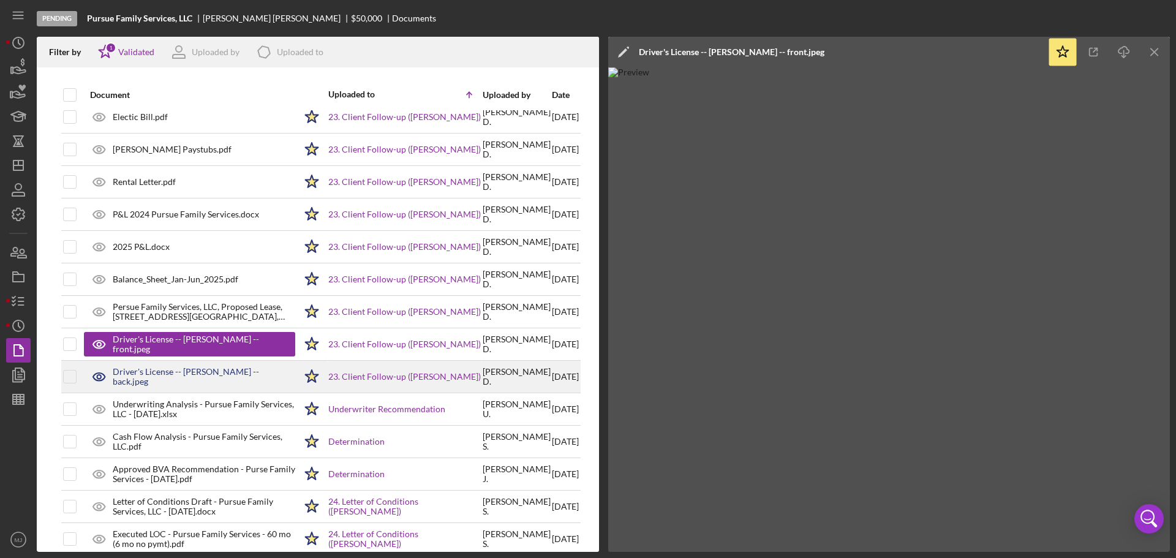
click at [162, 369] on div "Driver's License -- [PERSON_NAME] -- back.jpeg" at bounding box center [189, 376] width 211 height 31
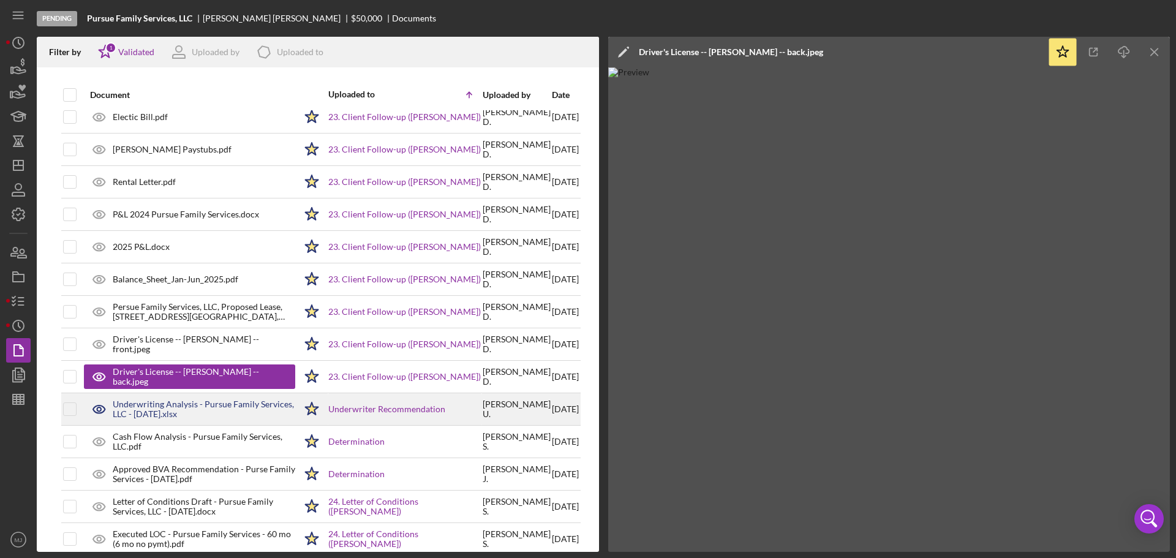
click at [164, 401] on div "Underwriting Analysis - Pursue Family Services, LLC - [DATE].xlsx" at bounding box center [204, 409] width 183 height 20
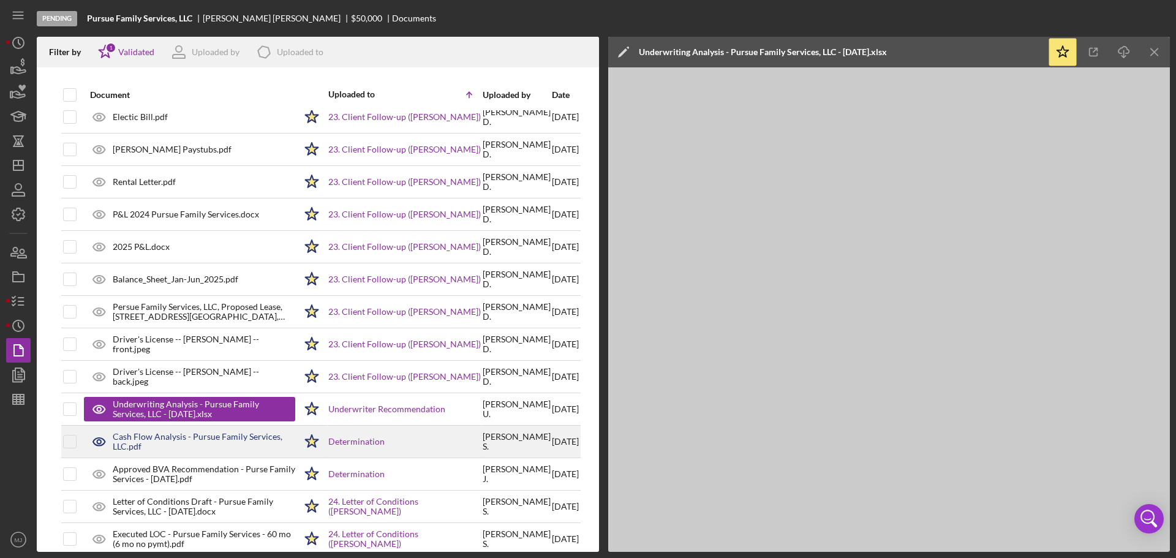
click at [178, 440] on div "Cash Flow Analysis - Pursue Family Services, LLC.pdf" at bounding box center [204, 442] width 183 height 20
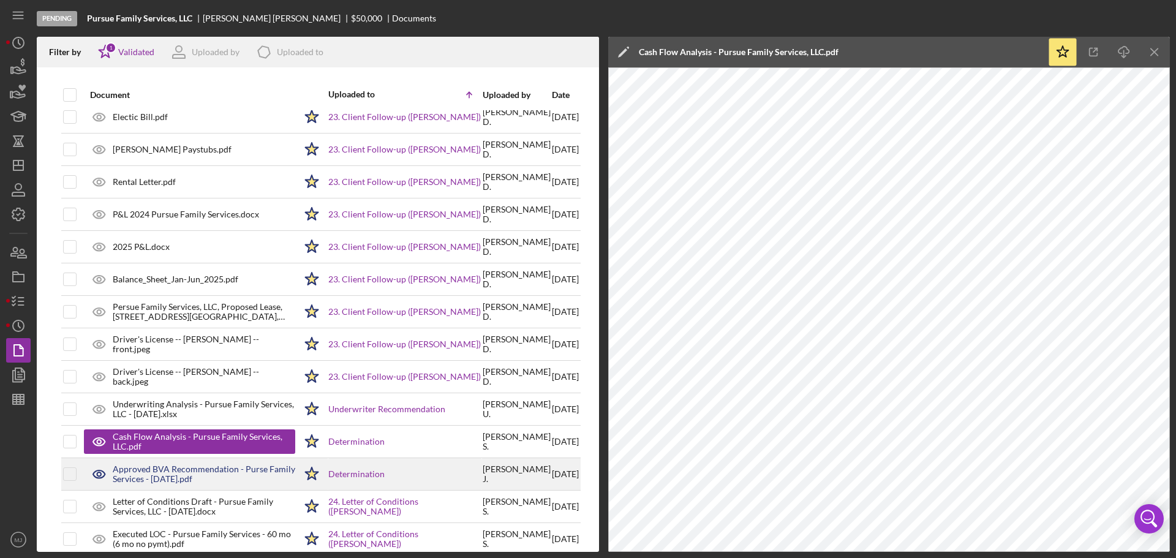
click at [187, 472] on div "Approved BVA Recommendation - Purse Family Services - [DATE].pdf" at bounding box center [204, 474] width 183 height 20
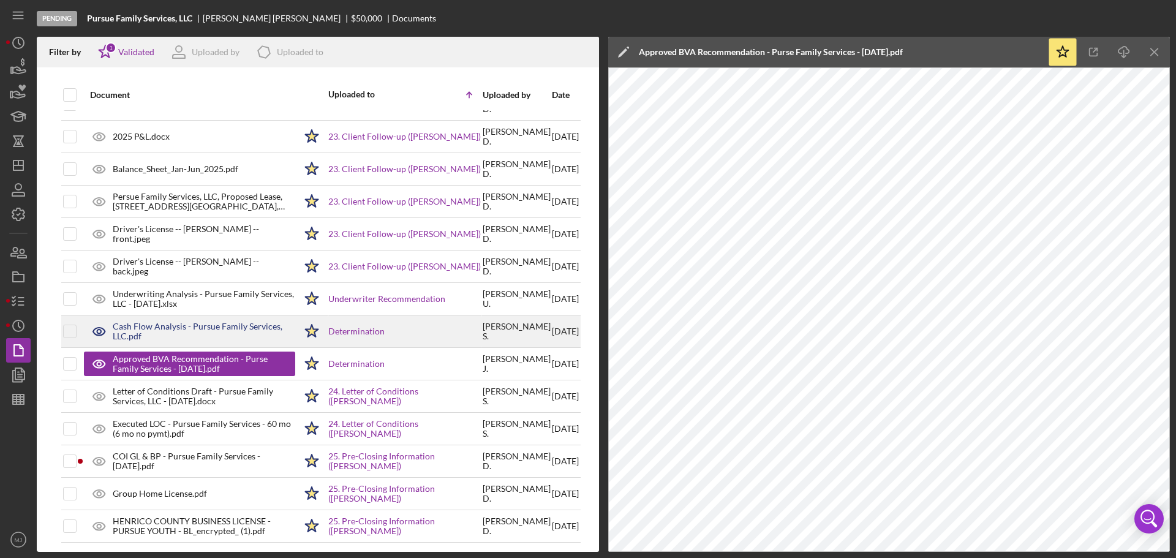
scroll to position [1398, 0]
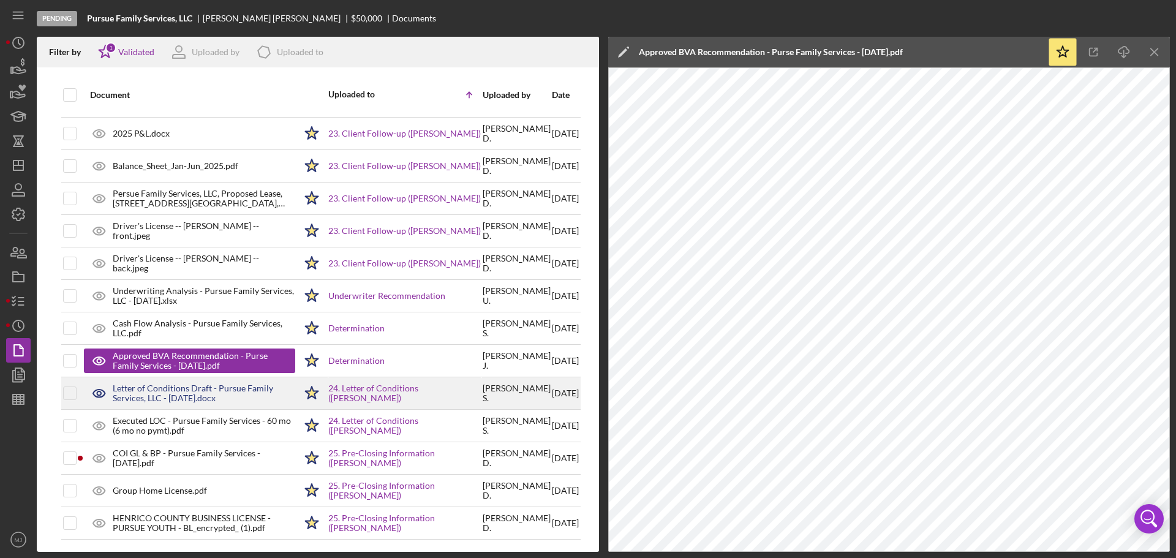
click at [180, 383] on div "Letter of Conditions Draft - Pursue Family Services, LLC - [DATE].docx" at bounding box center [204, 393] width 183 height 20
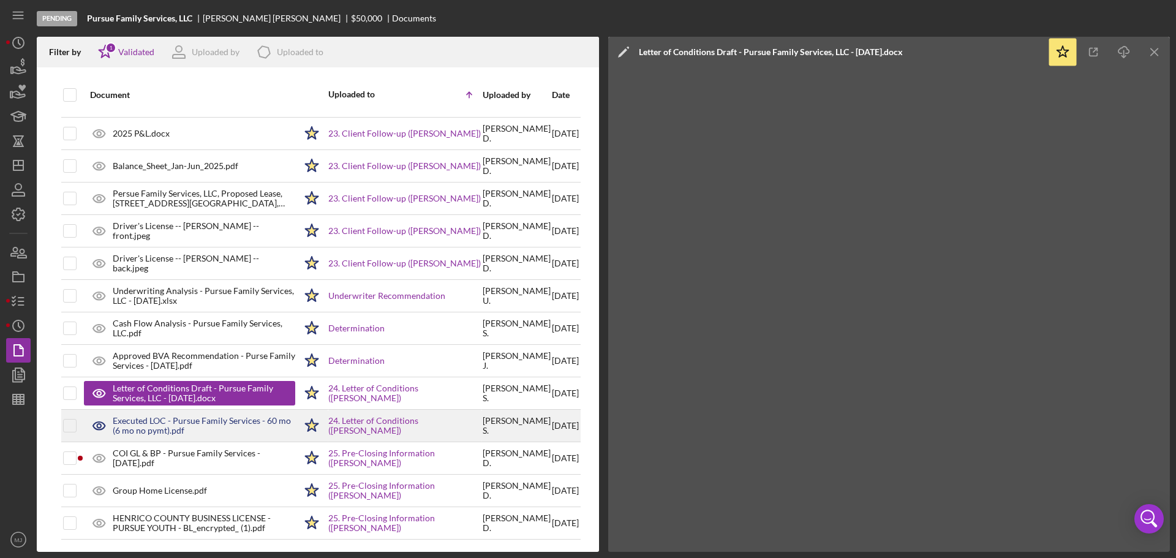
click at [180, 416] on div "Executed LOC - Pursue Family Services - 60 mo (6 mo no pymt).pdf" at bounding box center [204, 426] width 183 height 20
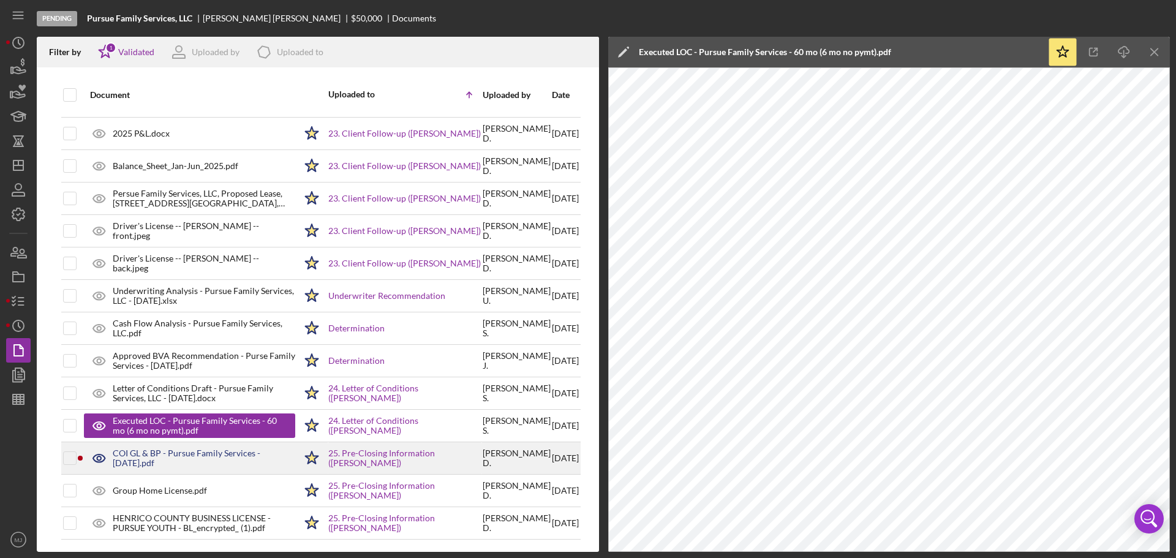
click at [173, 448] on div "COI GL & BP - Pursue Family Services - [DATE].pdf" at bounding box center [204, 458] width 183 height 20
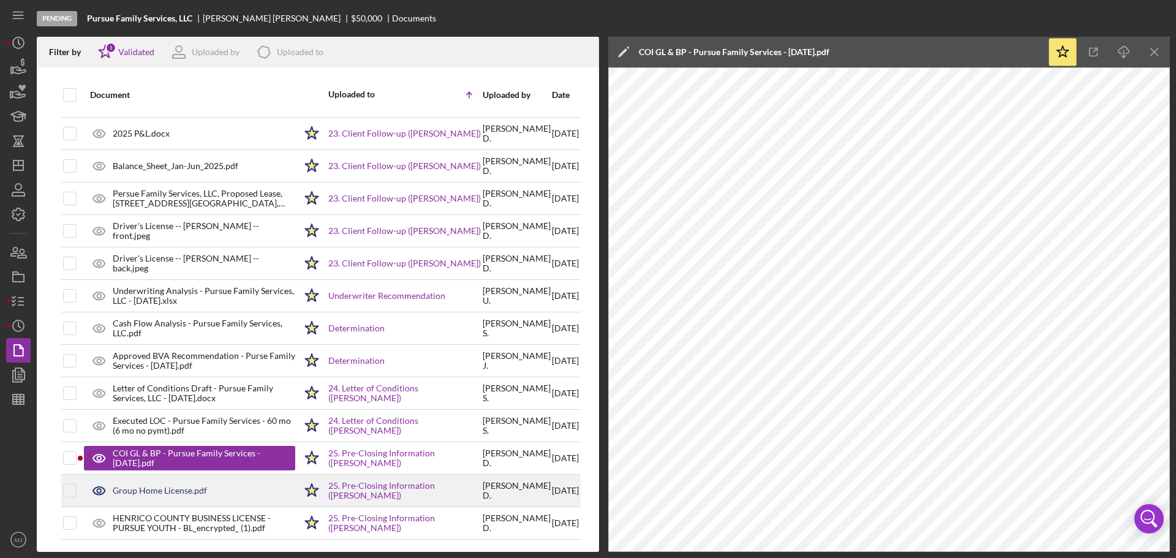
click at [177, 475] on div "Group Home License.pdf" at bounding box center [189, 490] width 211 height 31
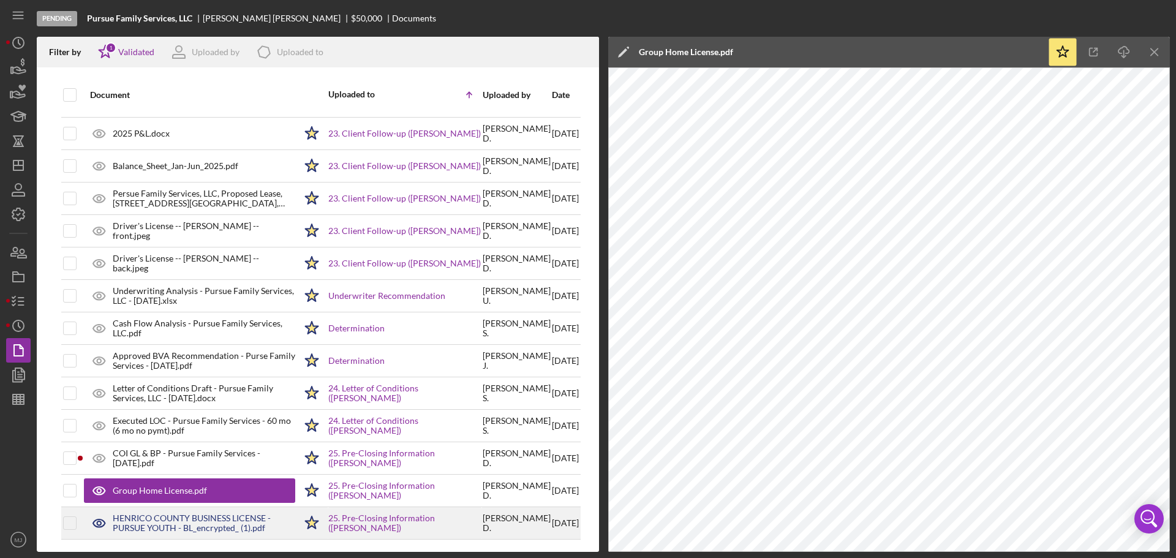
click at [184, 513] on div "HENRICO COUNTY BUSINESS LICENSE - PURSUE YOUTH - BL_encrypted_ (1).pdf" at bounding box center [204, 523] width 183 height 20
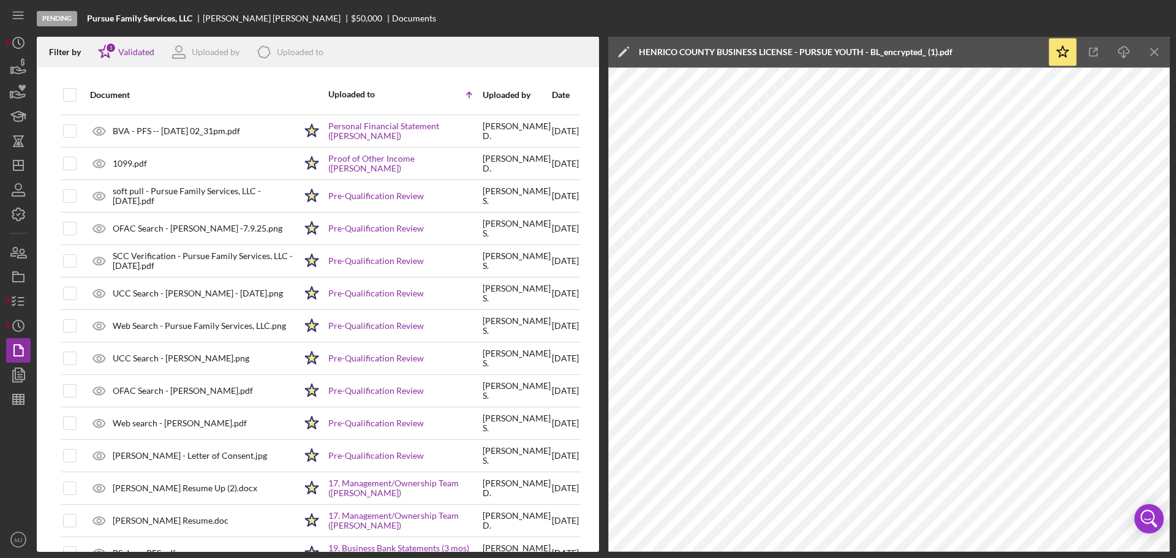
scroll to position [480, 0]
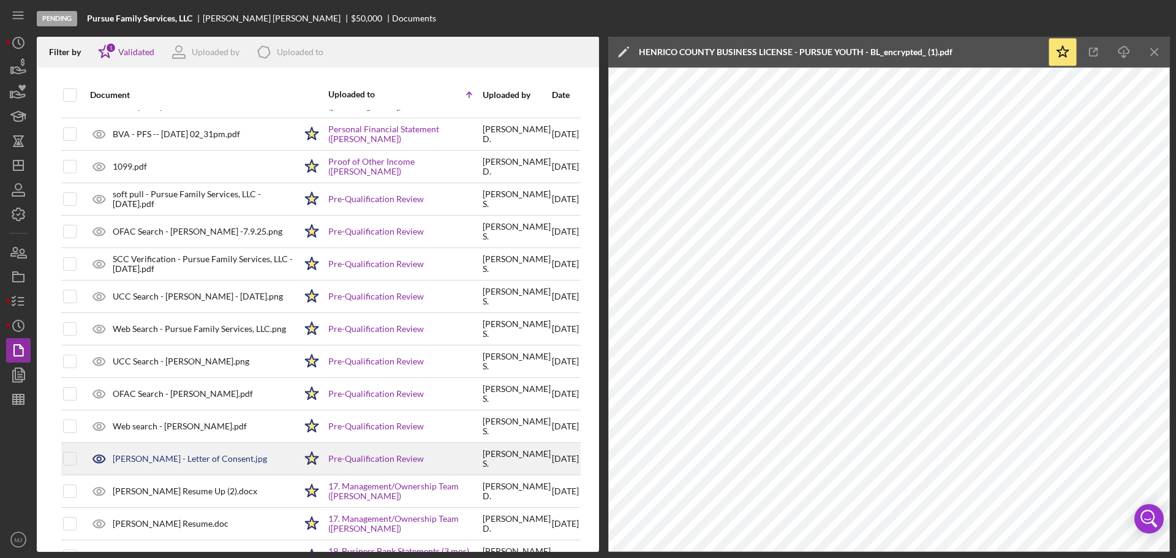
click at [204, 463] on div "[PERSON_NAME] - Letter of Consent.jpg" at bounding box center [190, 459] width 154 height 10
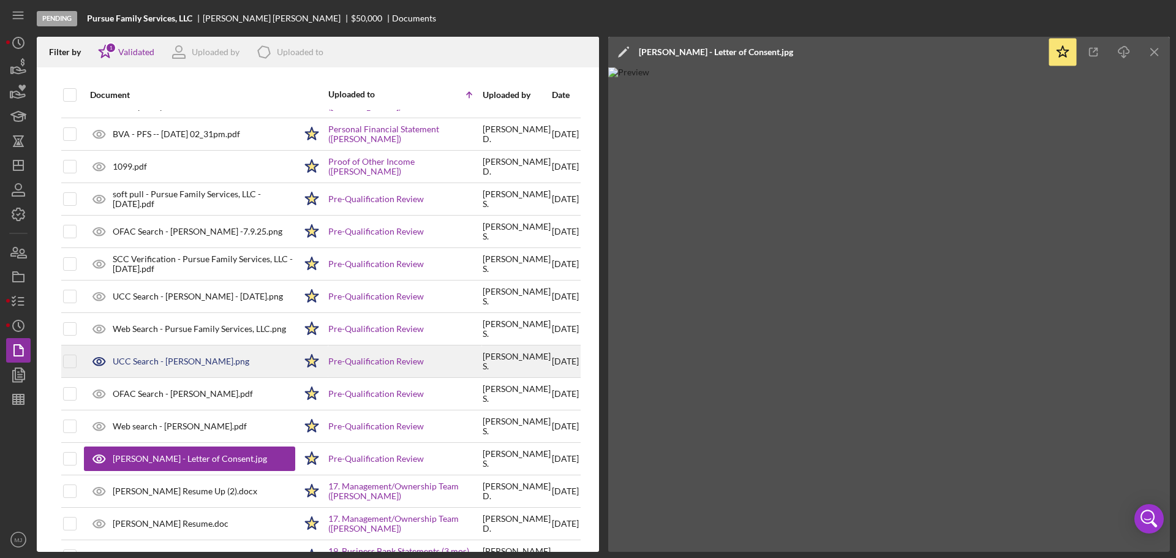
click at [192, 358] on div "UCC Search - [PERSON_NAME].png" at bounding box center [181, 361] width 137 height 10
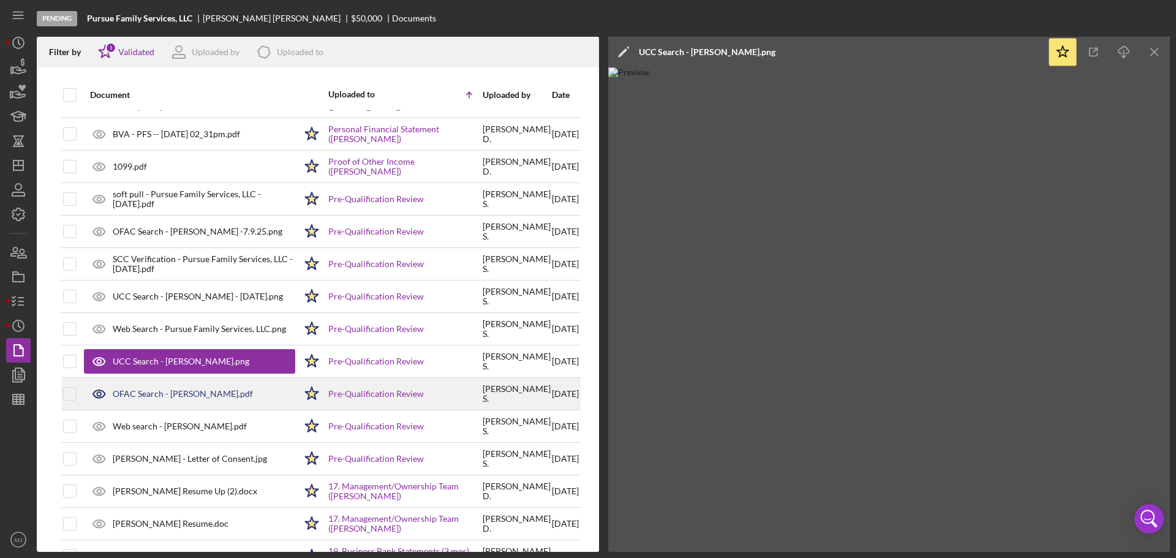
click at [177, 392] on div "OFAC Search - [PERSON_NAME].pdf" at bounding box center [183, 394] width 140 height 10
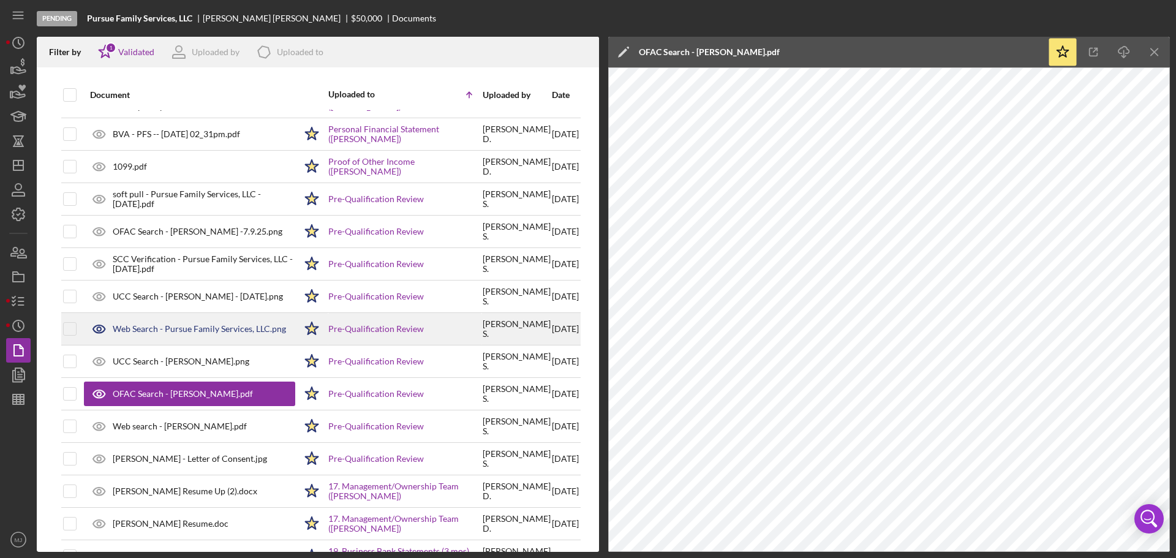
click at [171, 332] on div "Web Search - Pursue Family Services, LLC.png" at bounding box center [199, 329] width 173 height 10
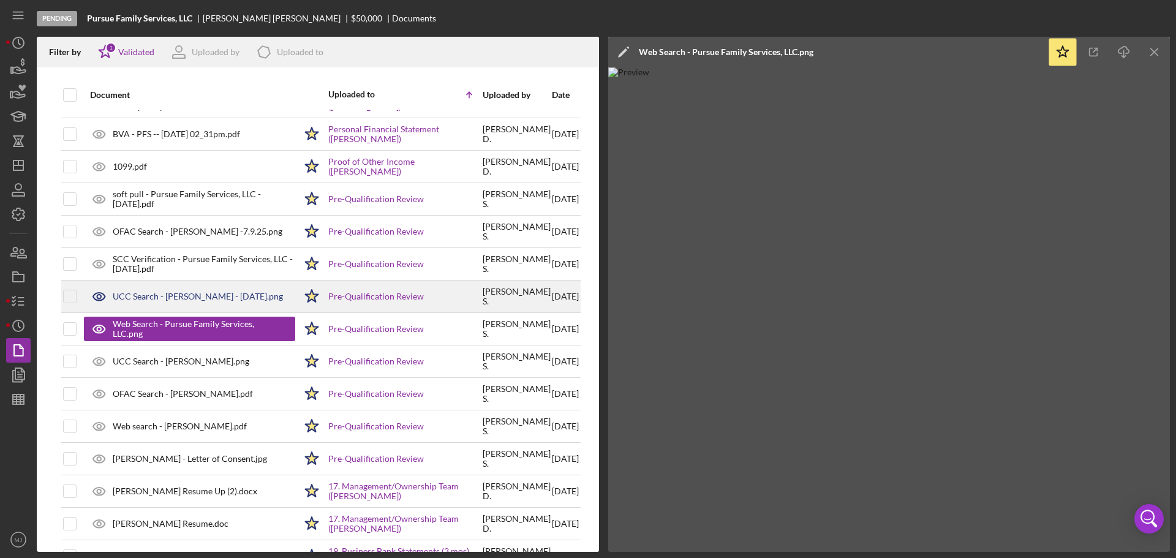
click at [166, 295] on div "UCC Search - [PERSON_NAME] - [DATE].png" at bounding box center [198, 297] width 170 height 10
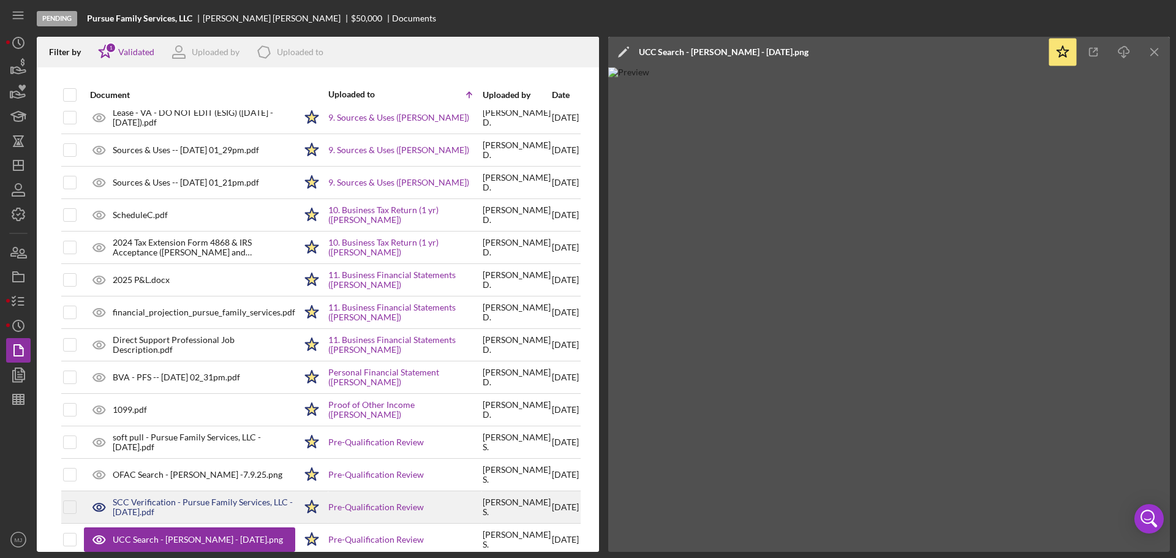
scroll to position [235, 0]
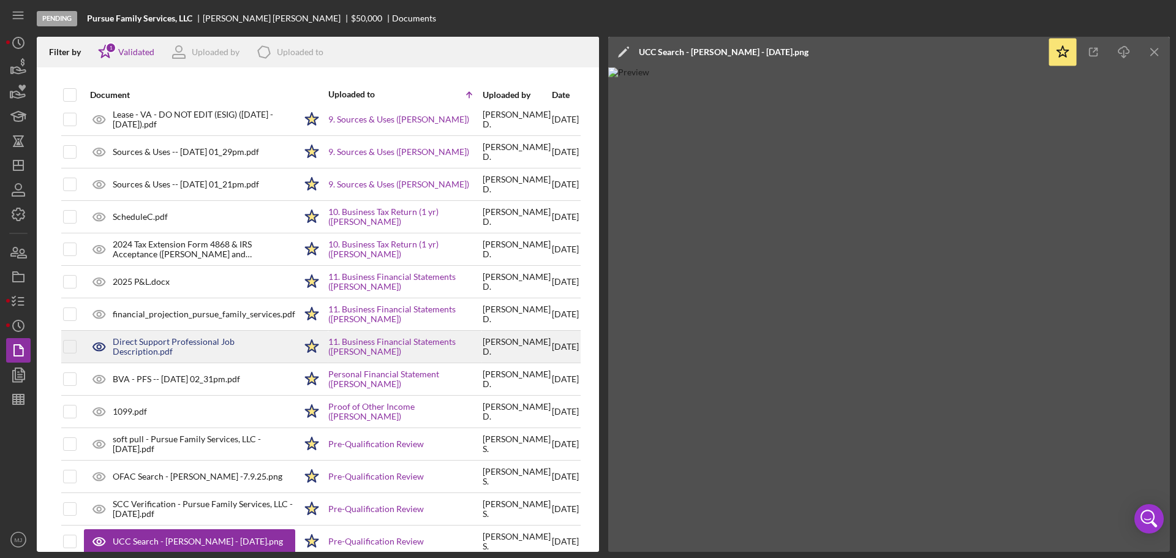
click at [173, 346] on div "Direct Support Professional Job Description.pdf" at bounding box center [204, 347] width 183 height 20
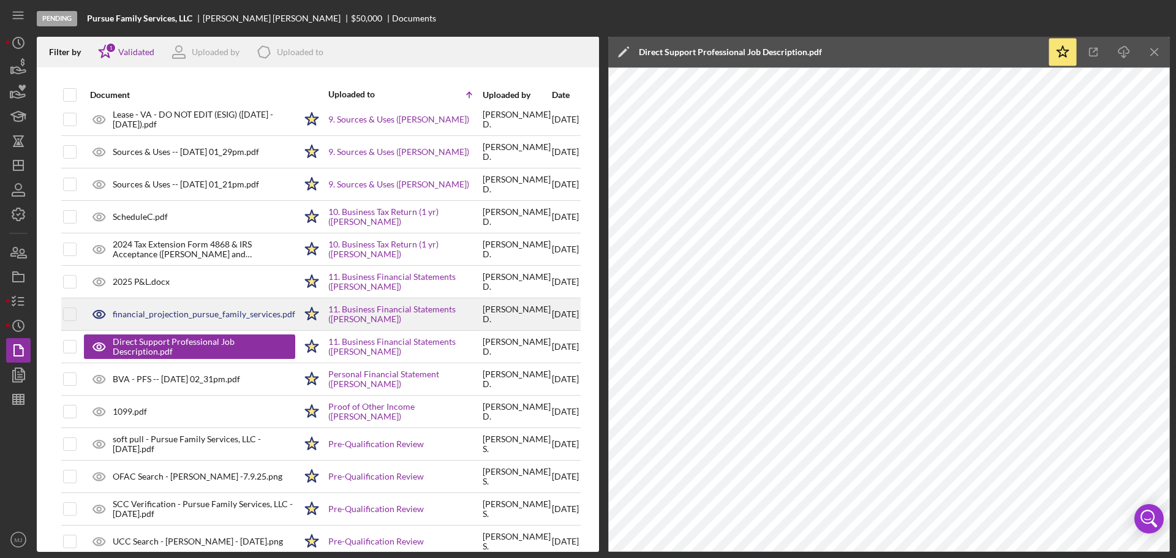
click at [200, 315] on div "financial_projection_pursue_family_services.pdf" at bounding box center [204, 314] width 183 height 10
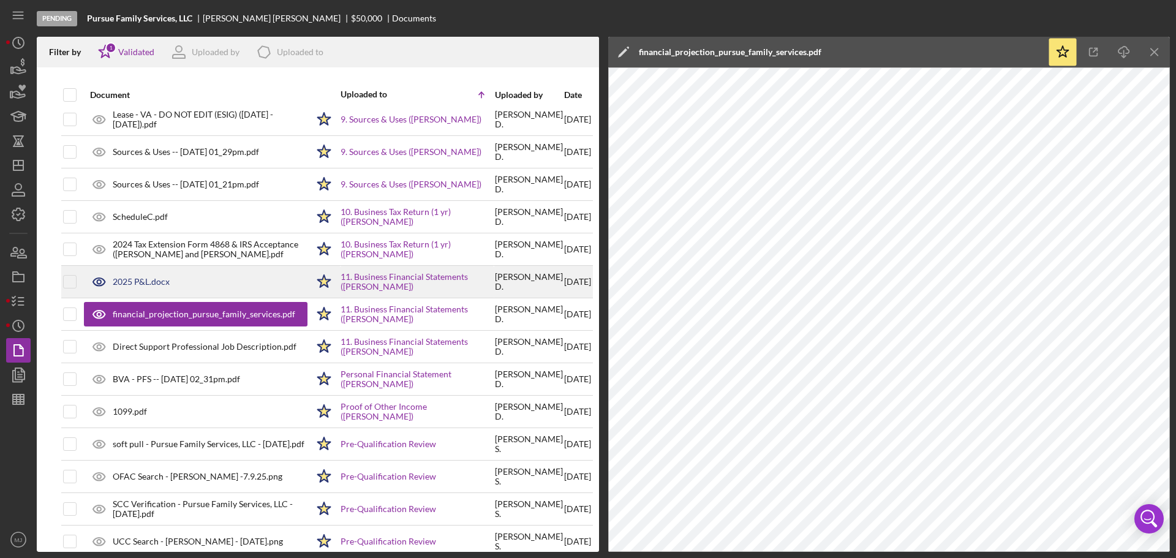
click at [159, 296] on div "2025 P&L.docx" at bounding box center [196, 281] width 224 height 31
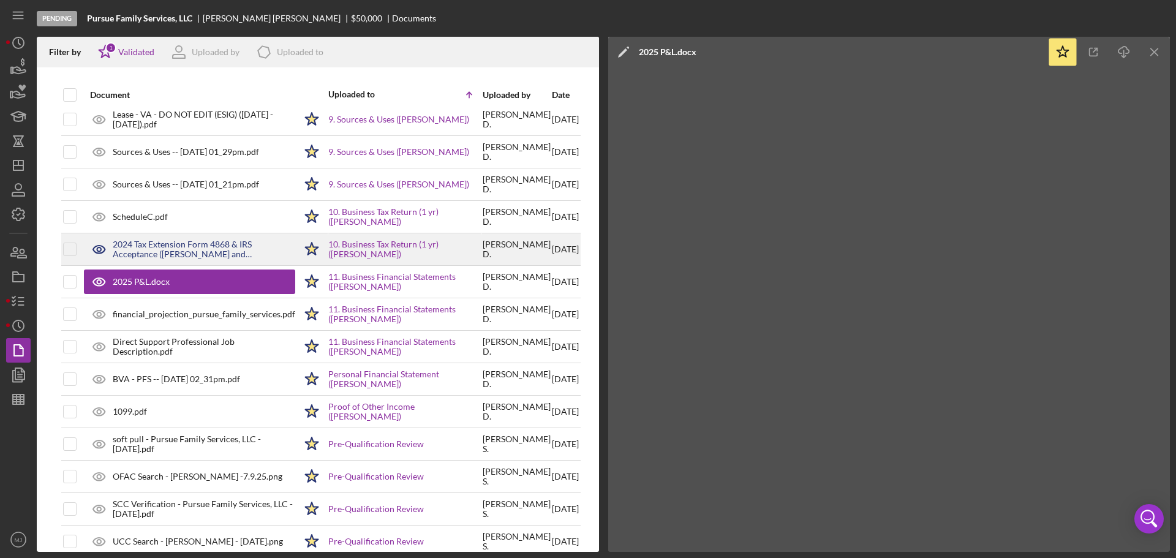
click at [160, 258] on div "2024 Tax Extension Form 4868 & IRS Acceptance ([PERSON_NAME] and [PERSON_NAME].…" at bounding box center [204, 249] width 183 height 20
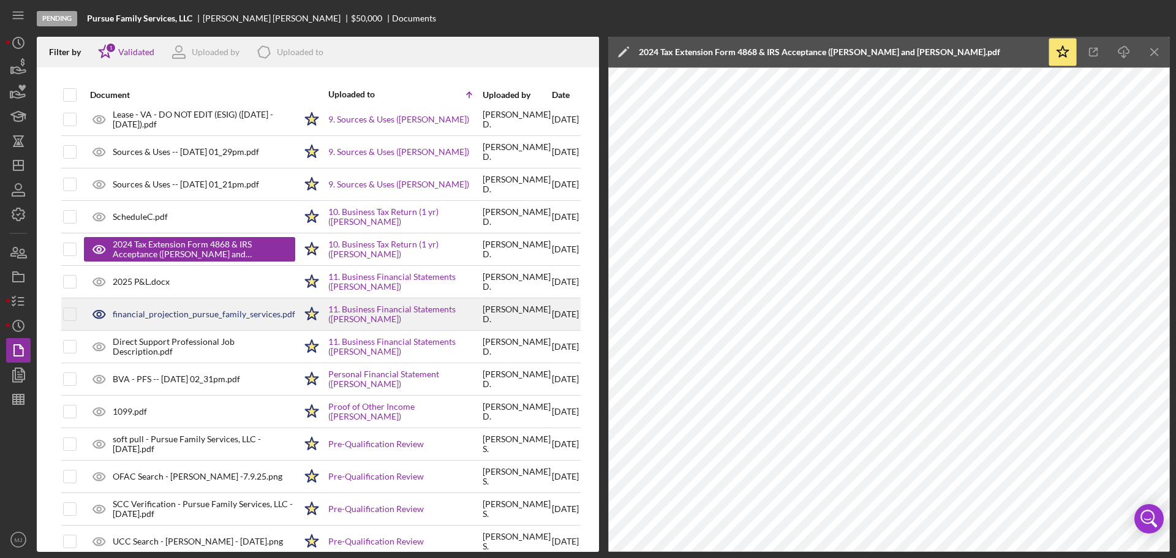
scroll to position [173, 0]
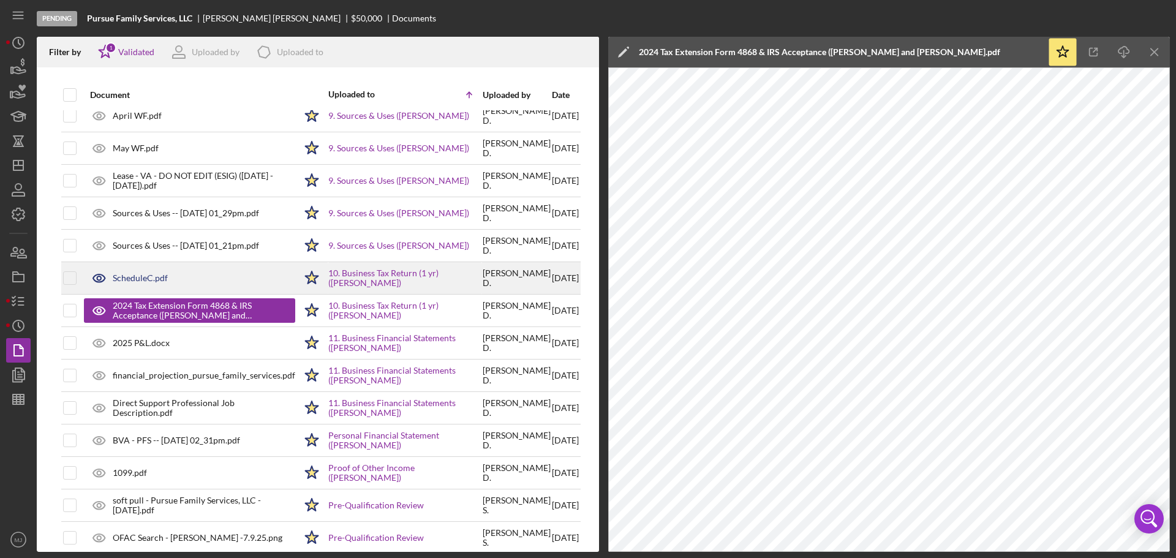
click at [142, 284] on div "ScheduleC.pdf" at bounding box center [189, 278] width 211 height 31
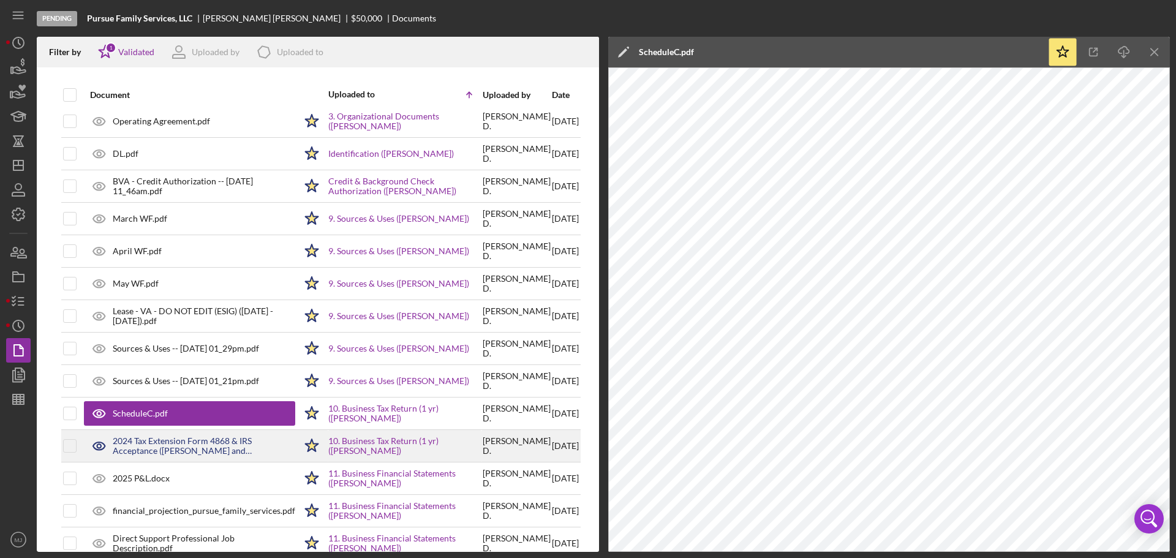
scroll to position [0, 0]
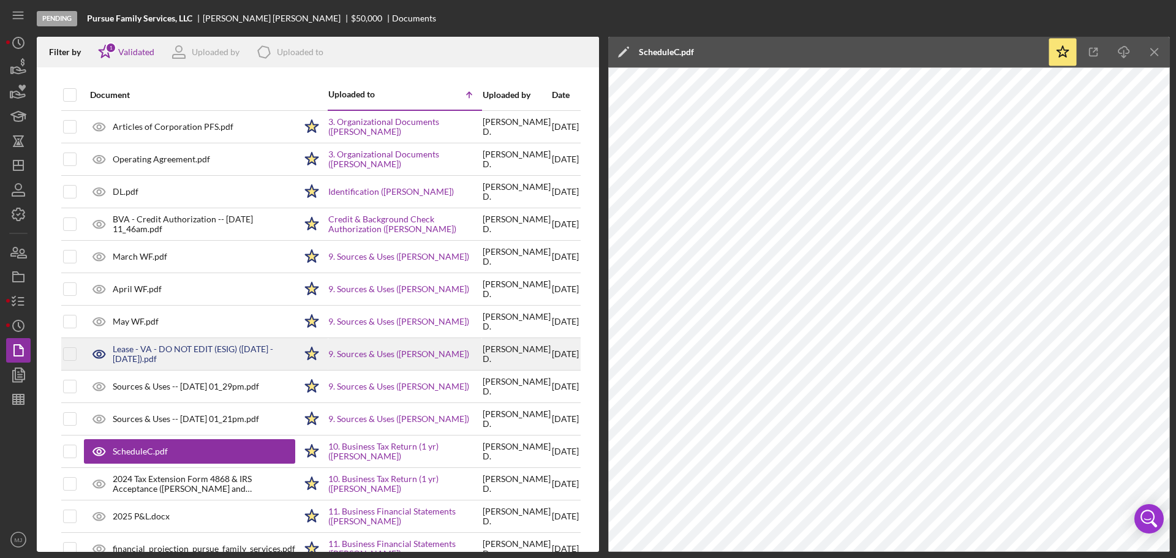
click at [190, 359] on div "Lease - VA - DO NOT EDIT (ESIG) ([DATE] - [DATE]).pdf" at bounding box center [204, 354] width 183 height 20
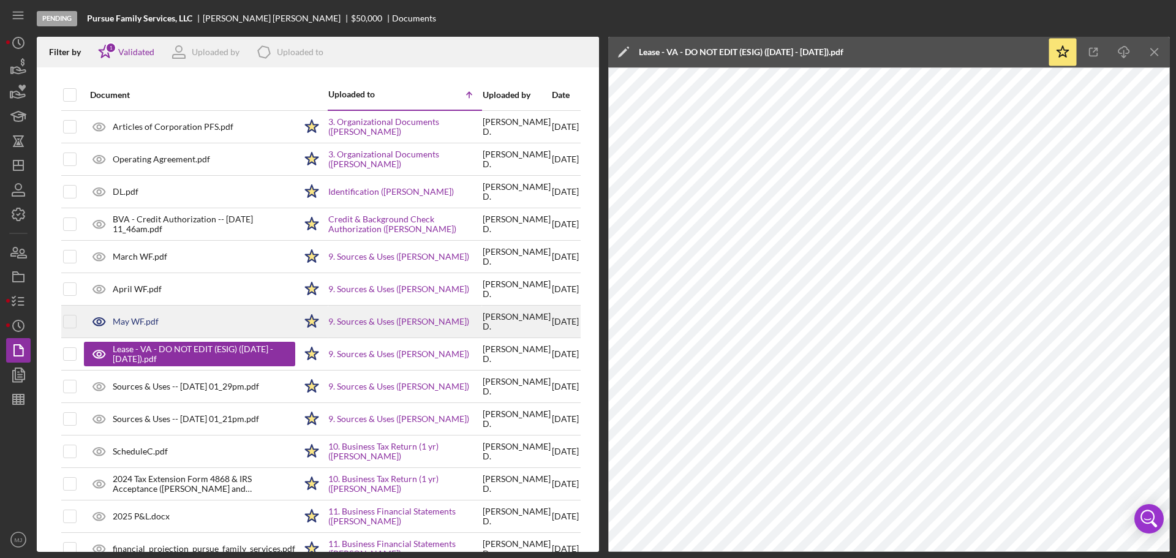
click at [190, 328] on div "May WF.pdf" at bounding box center [189, 321] width 211 height 31
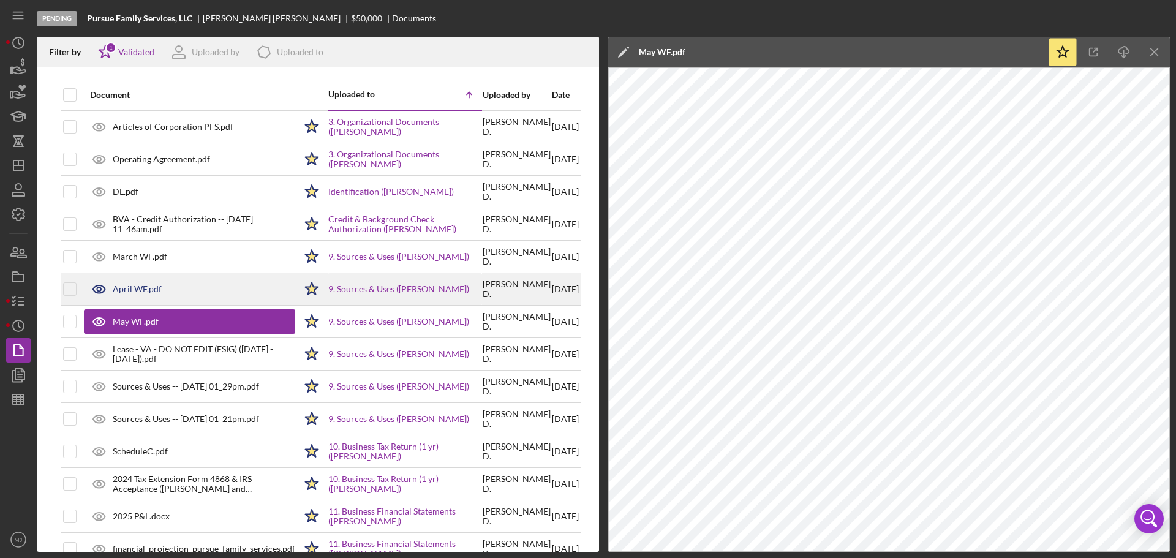
click at [141, 303] on div "April WF.pdf" at bounding box center [189, 289] width 211 height 31
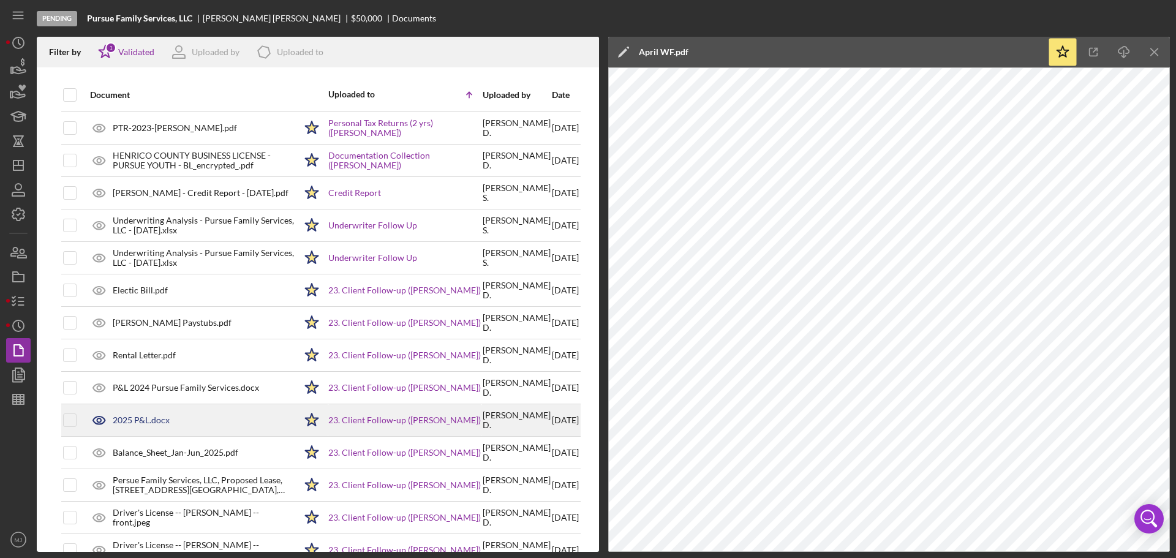
scroll to position [1398, 0]
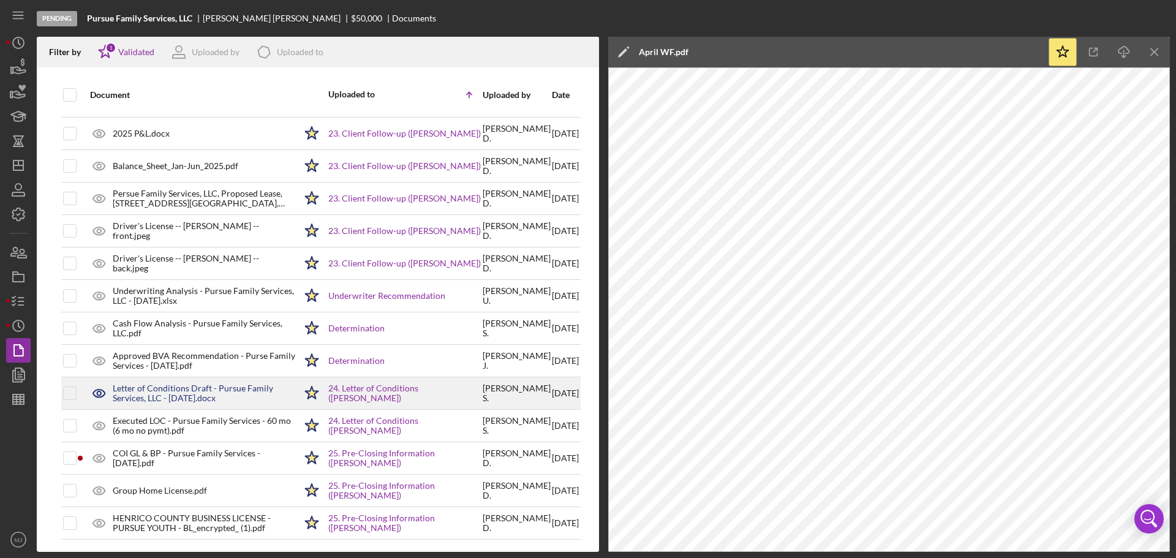
click at [187, 387] on div "Letter of Conditions Draft - Pursue Family Services, LLC - [DATE].docx" at bounding box center [204, 393] width 183 height 20
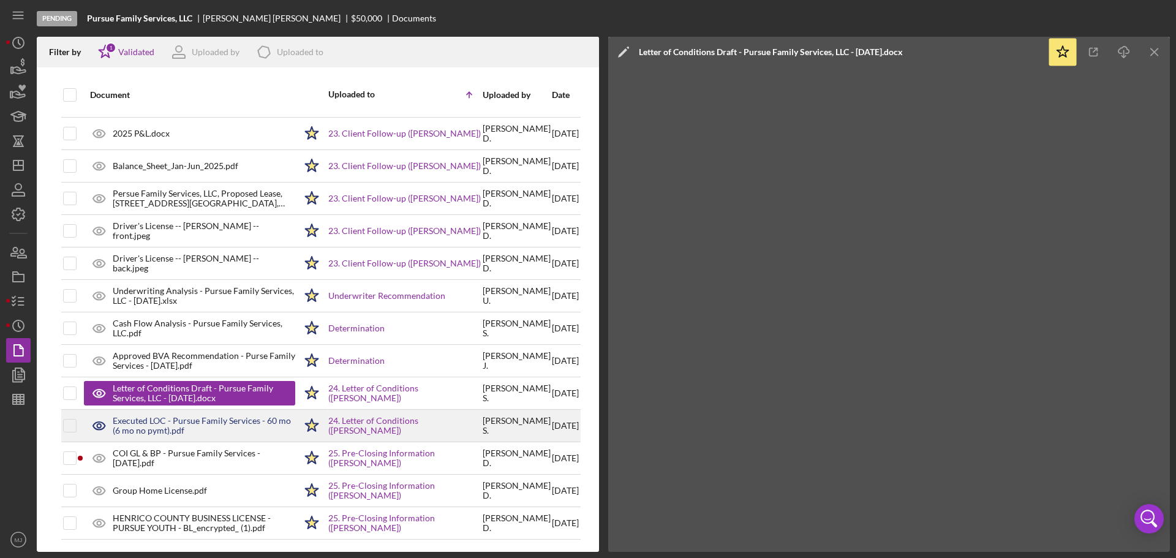
click at [179, 416] on div "Executed LOC - Pursue Family Services - 60 mo (6 mo no pymt).pdf" at bounding box center [204, 426] width 183 height 20
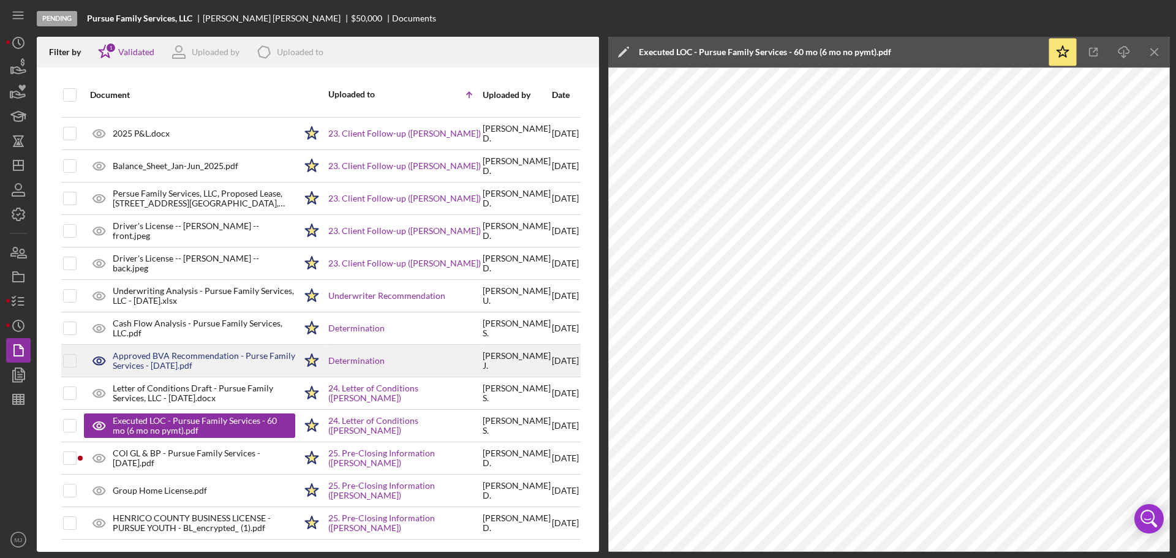
click at [176, 351] on div "Approved BVA Recommendation - Purse Family Services - [DATE].pdf" at bounding box center [204, 361] width 183 height 20
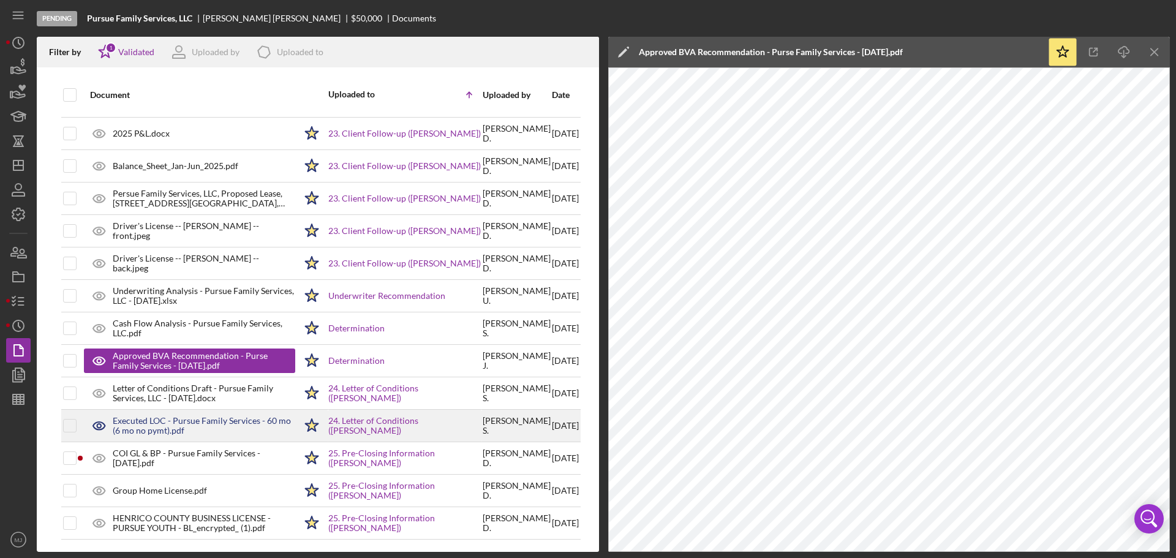
click at [135, 416] on div "Executed LOC - Pursue Family Services - 60 mo (6 mo no pymt).pdf" at bounding box center [204, 426] width 183 height 20
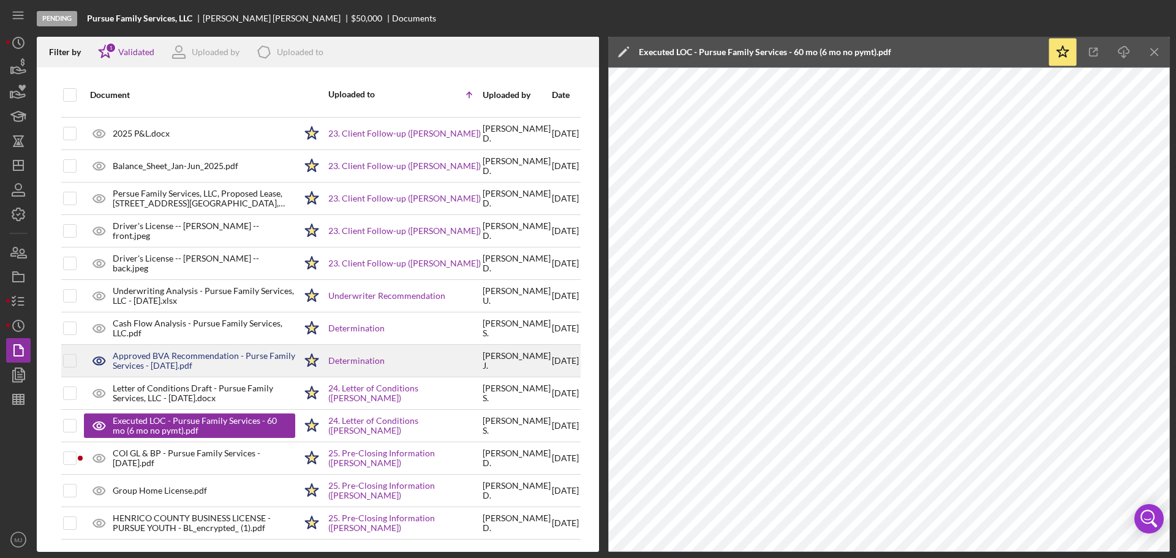
click at [223, 355] on div "Approved BVA Recommendation - Purse Family Services - [DATE].pdf" at bounding box center [204, 361] width 183 height 20
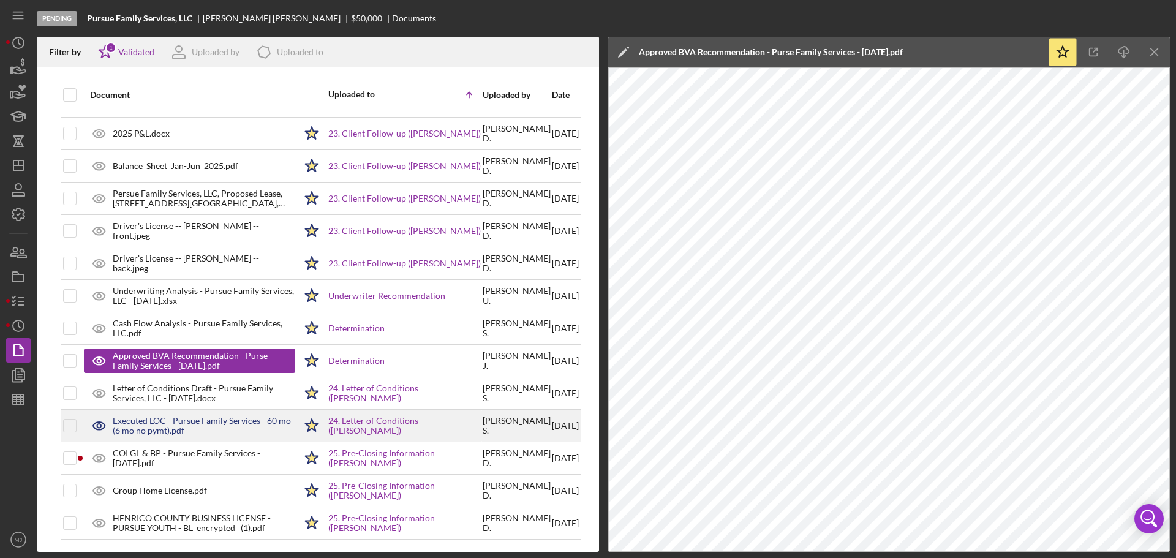
click at [148, 416] on div "Executed LOC - Pursue Family Services - 60 mo (6 mo no pymt).pdf" at bounding box center [204, 426] width 183 height 20
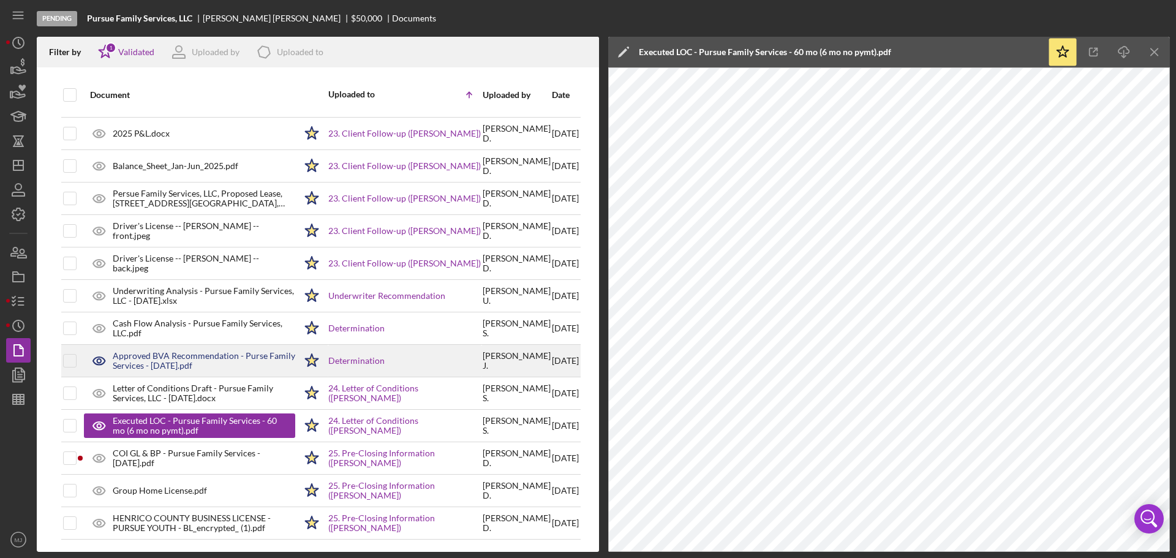
click at [162, 359] on div "Approved BVA Recommendation - Purse Family Services - [DATE].pdf" at bounding box center [204, 361] width 183 height 20
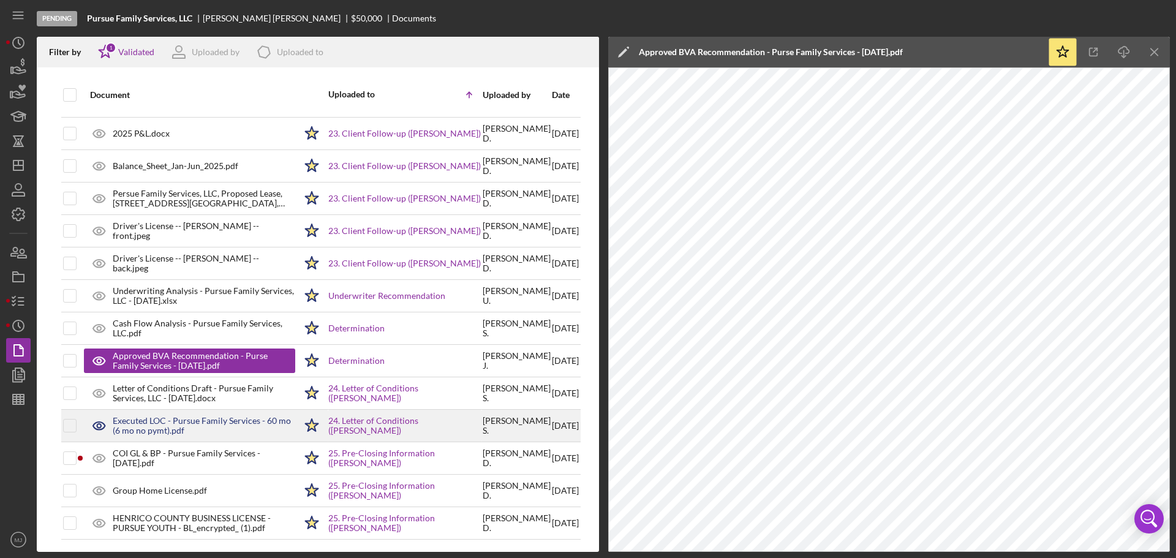
click at [173, 418] on div "Executed LOC - Pursue Family Services - 60 mo (6 mo no pymt).pdf" at bounding box center [204, 426] width 183 height 20
